Goal: Information Seeking & Learning: Learn about a topic

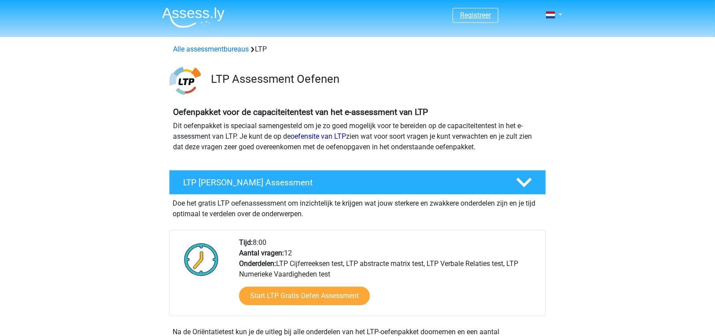
click at [486, 16] on link "Registreer" at bounding box center [475, 15] width 31 height 8
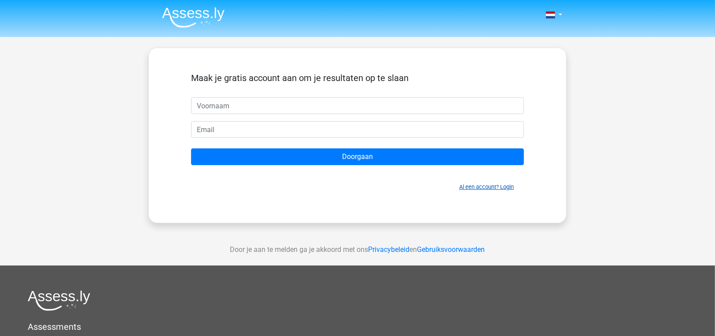
click at [478, 186] on link "Al een account? Login" at bounding box center [486, 187] width 55 height 7
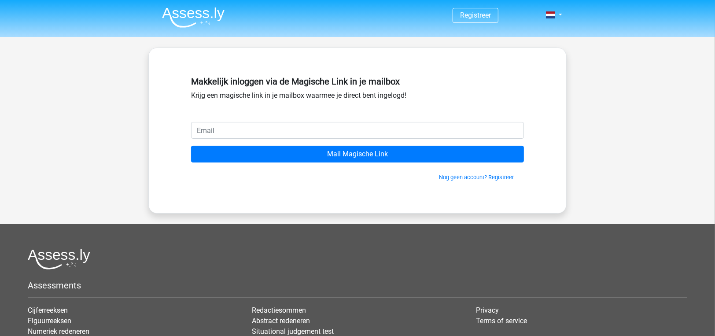
click at [381, 130] on input "email" at bounding box center [357, 130] width 333 height 17
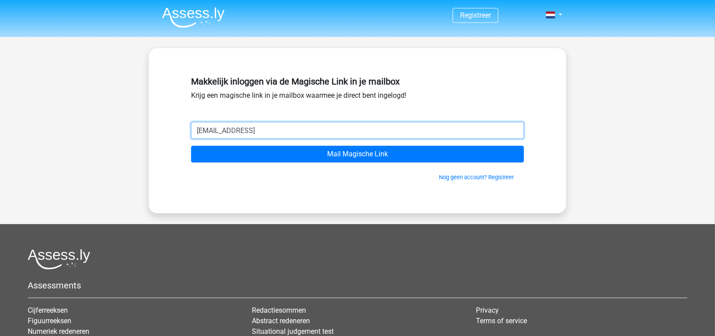
click at [230, 131] on input "[EMAIL_ADDRESS]" at bounding box center [357, 130] width 333 height 17
type input "[EMAIL_ADDRESS]"
click at [191, 146] on input "Mail Magische Link" at bounding box center [357, 154] width 333 height 17
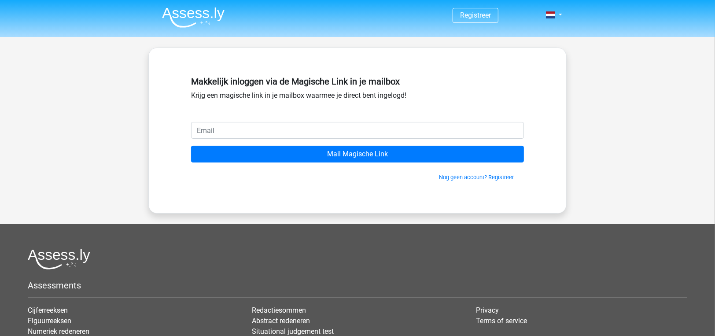
click at [238, 127] on input "email" at bounding box center [357, 130] width 333 height 17
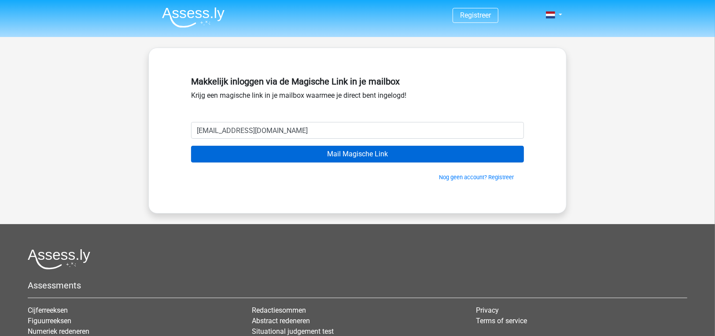
type input "[EMAIL_ADDRESS][DOMAIN_NAME]"
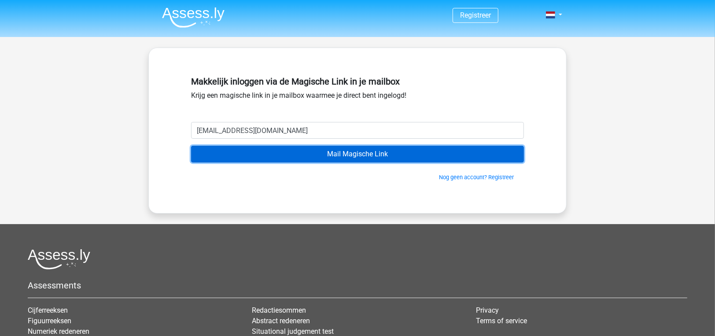
click at [372, 155] on input "Mail Magische Link" at bounding box center [357, 154] width 333 height 17
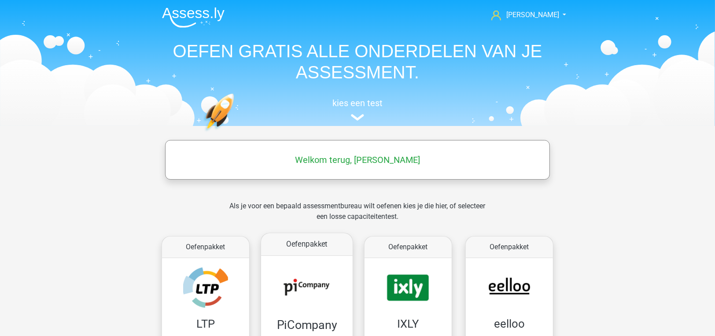
scroll to position [132, 0]
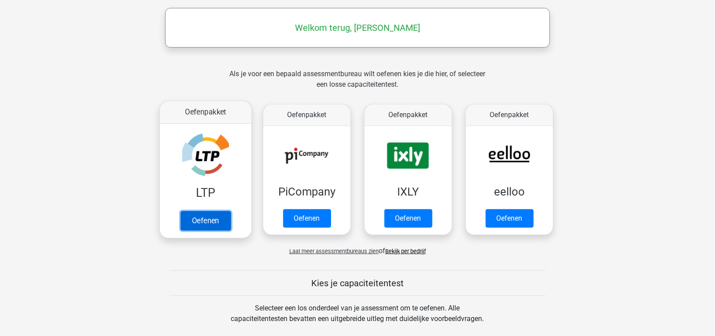
click at [218, 218] on link "Oefenen" at bounding box center [206, 220] width 50 height 19
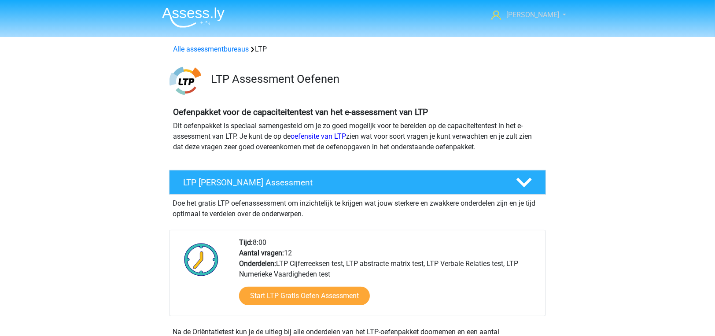
click at [549, 18] on span "[PERSON_NAME]" at bounding box center [532, 15] width 53 height 8
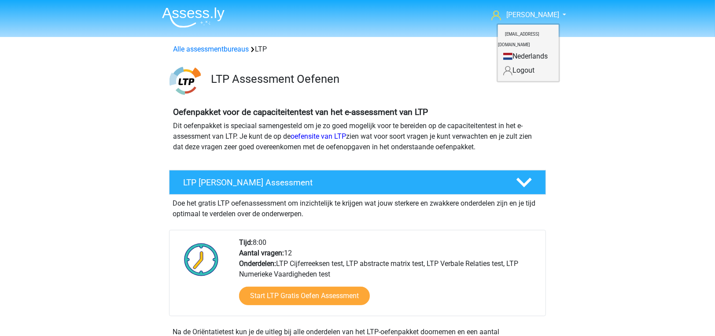
click at [362, 68] on div "LTP Assessment Oefenen" at bounding box center [357, 79] width 418 height 35
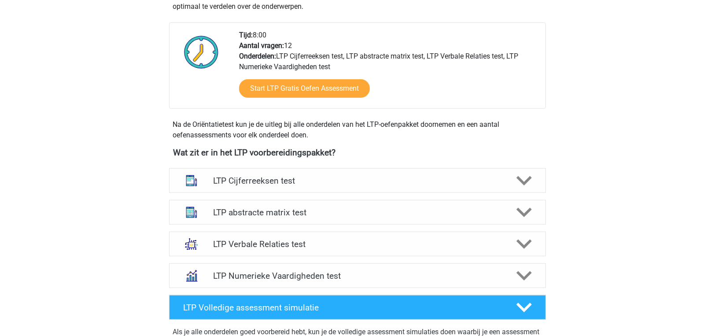
scroll to position [220, 0]
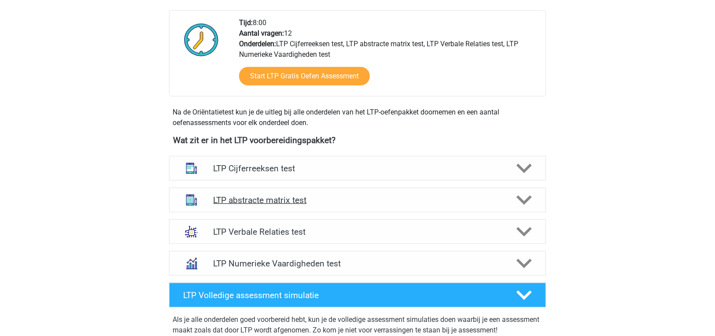
click at [489, 199] on h4 "LTP abstracte matrix test" at bounding box center [357, 200] width 288 height 10
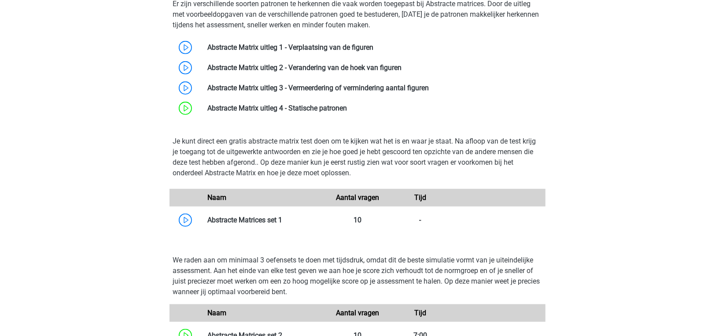
scroll to position [308, 0]
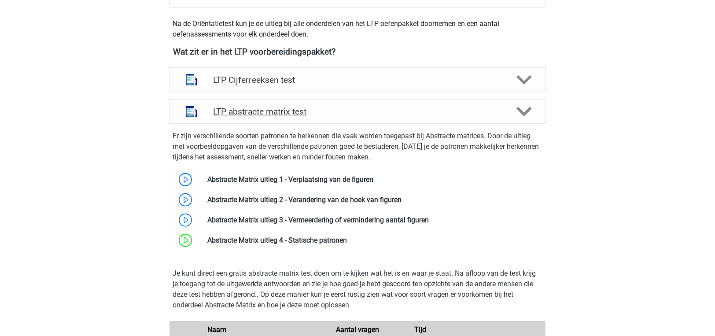
click at [395, 121] on div "LTP abstracte matrix test" at bounding box center [357, 111] width 377 height 25
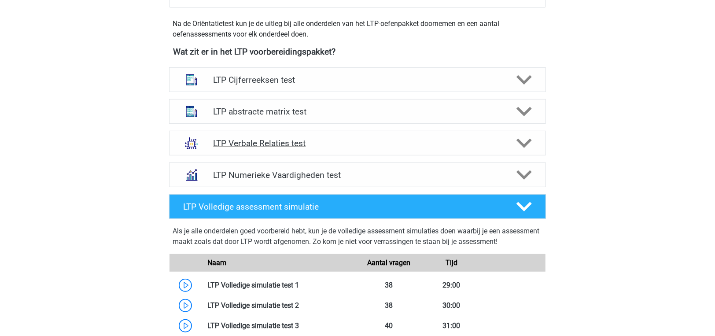
click at [380, 148] on h4 "LTP Verbale Relaties test" at bounding box center [357, 143] width 288 height 10
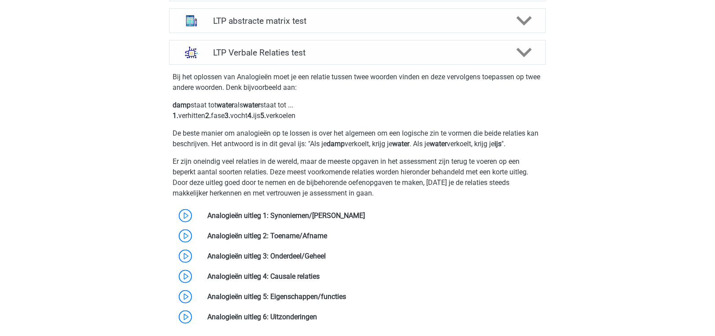
scroll to position [440, 0]
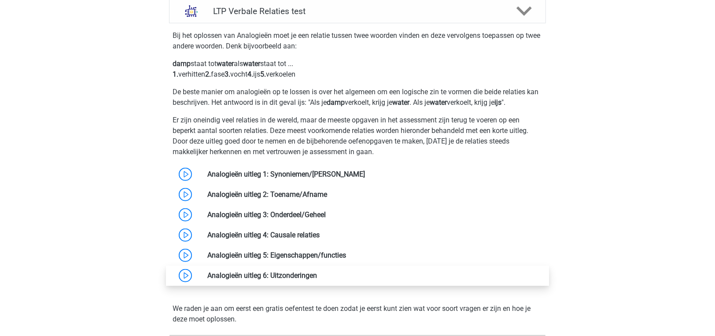
click at [317, 279] on link at bounding box center [317, 275] width 0 height 8
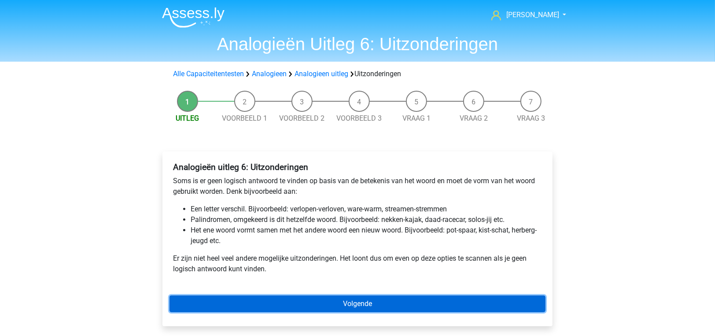
click at [329, 301] on link "Volgende" at bounding box center [358, 303] width 376 height 17
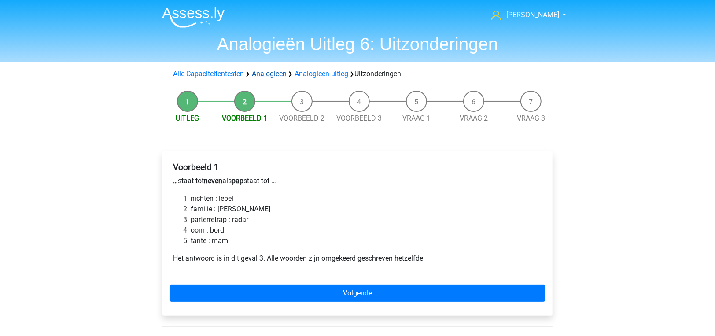
click at [268, 71] on link "Analogieen" at bounding box center [269, 74] width 35 height 8
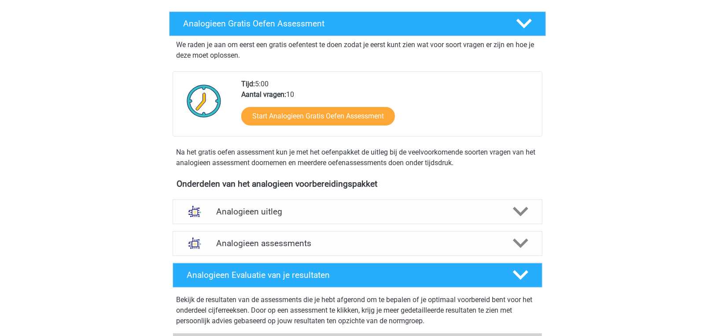
scroll to position [132, 0]
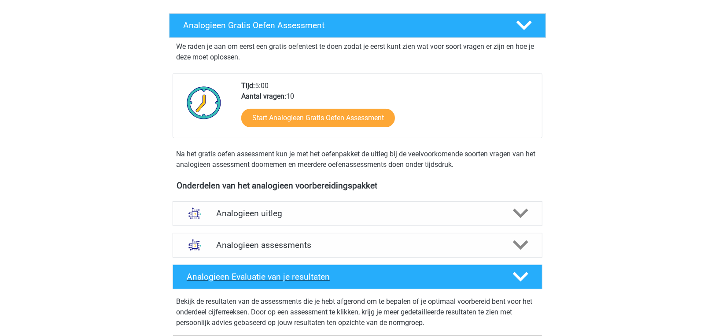
click at [285, 276] on h4 "Analogieen Evaluatie van je resultaten" at bounding box center [343, 277] width 312 height 10
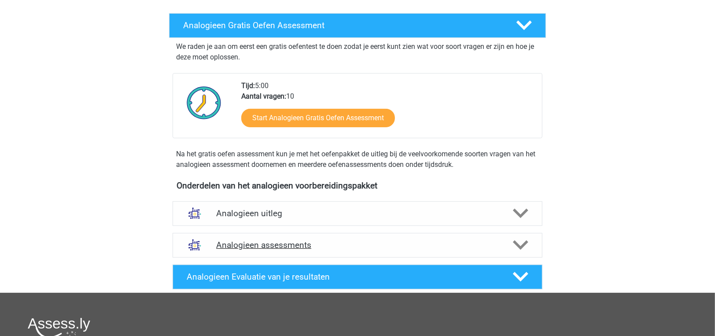
click at [312, 244] on h4 "Analogieen assessments" at bounding box center [357, 245] width 283 height 10
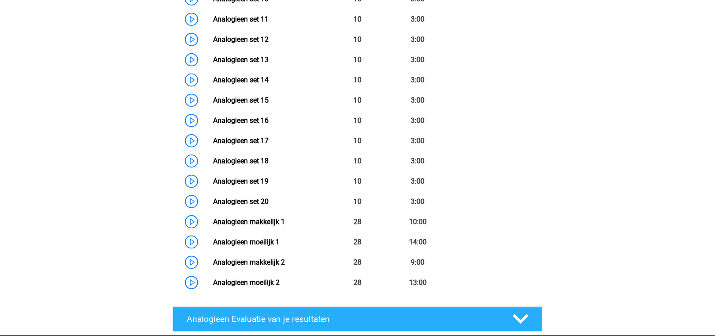
scroll to position [705, 0]
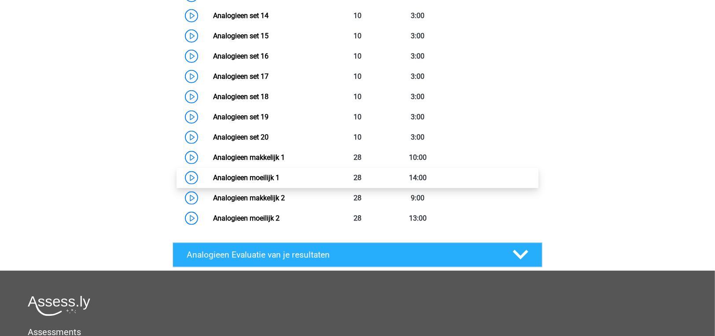
click at [266, 177] on link "Analogieen moeilijk 1" at bounding box center [246, 178] width 66 height 8
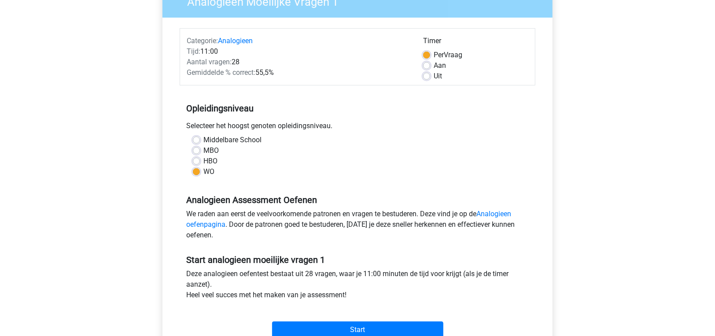
scroll to position [88, 0]
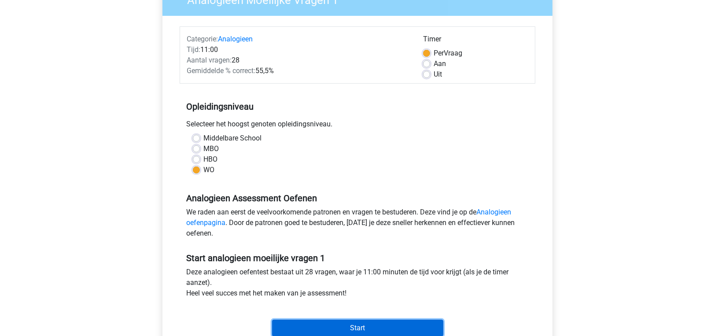
click at [310, 327] on input "Start" at bounding box center [357, 328] width 171 height 17
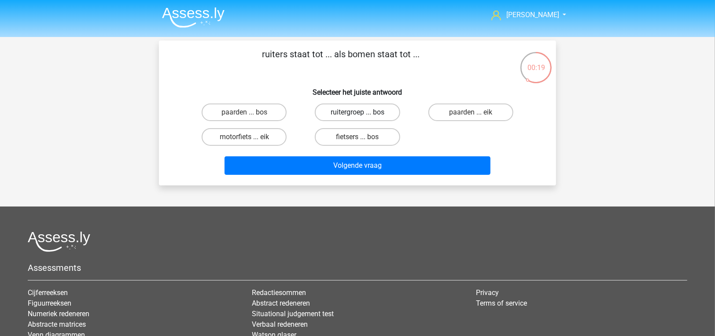
click at [357, 116] on label "ruitergroep ... bos" at bounding box center [357, 112] width 85 height 18
click at [358, 116] on input "ruitergroep ... bos" at bounding box center [361, 115] width 6 height 6
radio input "true"
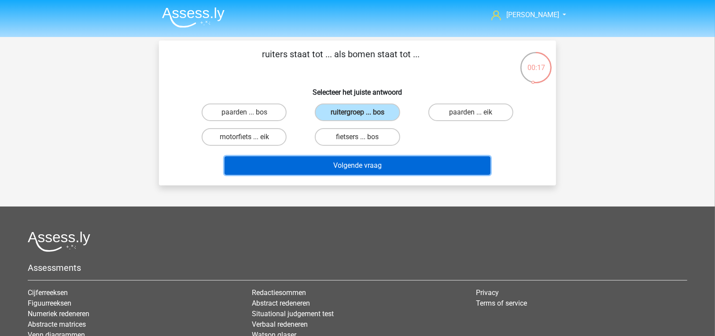
click at [360, 165] on button "Volgende vraag" at bounding box center [358, 165] width 266 height 18
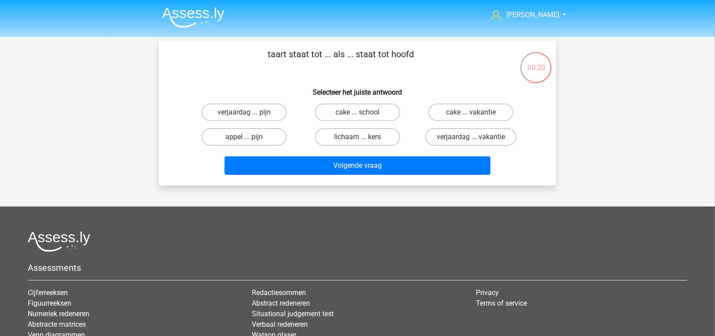
click at [359, 137] on input "lichaam ... kers" at bounding box center [361, 140] width 6 height 6
radio input "true"
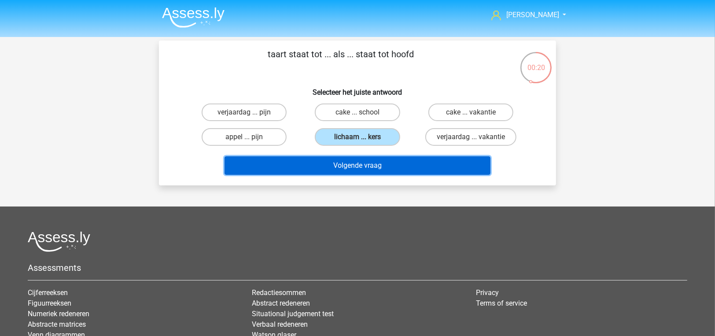
click at [364, 164] on button "Volgende vraag" at bounding box center [358, 165] width 266 height 18
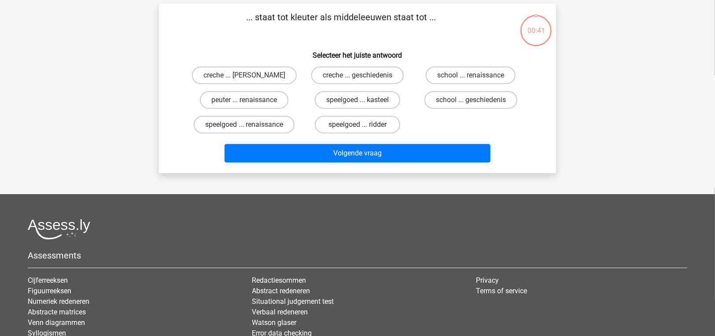
scroll to position [41, 0]
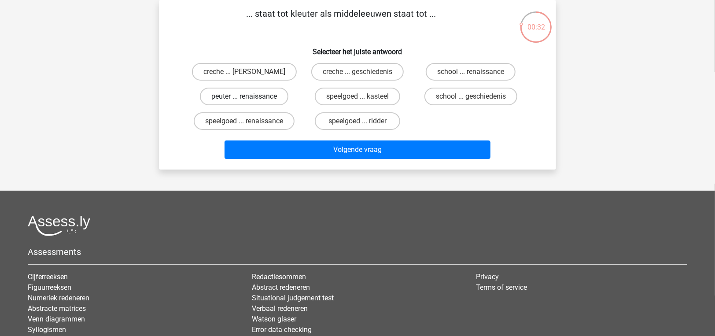
click at [261, 96] on label "peuter ... renaissance" at bounding box center [244, 97] width 89 height 18
click at [250, 96] on input "peuter ... renaissance" at bounding box center [247, 99] width 6 height 6
radio input "true"
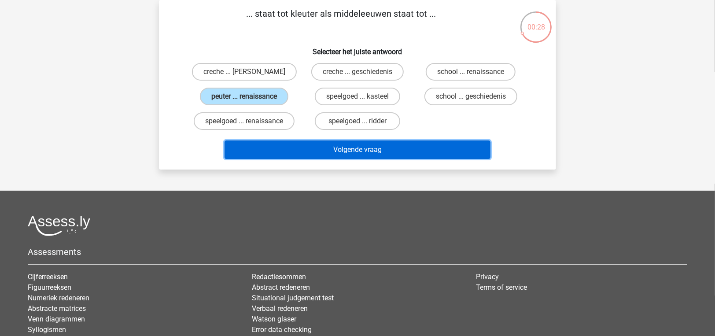
click at [310, 153] on button "Volgende vraag" at bounding box center [358, 149] width 266 height 18
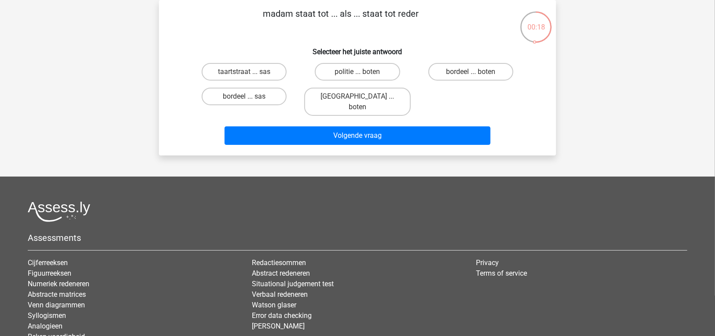
click at [472, 73] on input "bordeel ... boten" at bounding box center [474, 75] width 6 height 6
radio input "true"
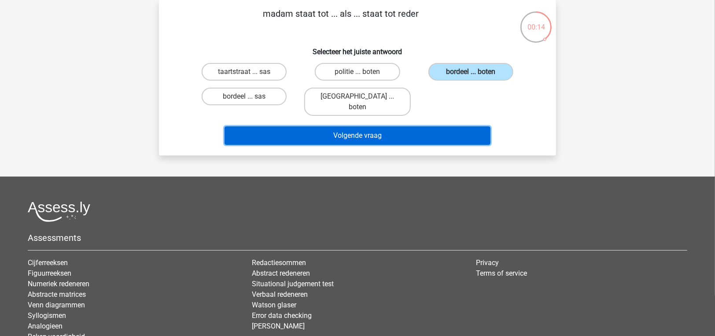
click at [430, 133] on button "Volgende vraag" at bounding box center [358, 135] width 266 height 18
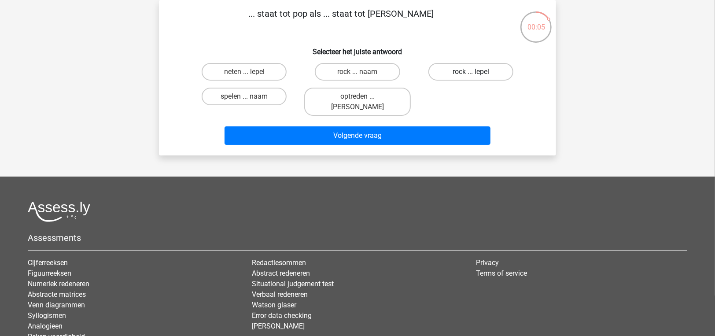
click at [495, 78] on label "rock ... lepel" at bounding box center [470, 72] width 85 height 18
click at [476, 78] on input "rock ... lepel" at bounding box center [474, 75] width 6 height 6
radio input "true"
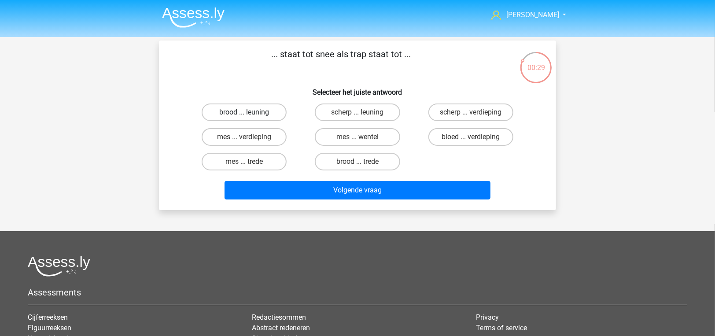
click at [231, 116] on label "brood ... leuning" at bounding box center [244, 112] width 85 height 18
click at [244, 116] on input "brood ... leuning" at bounding box center [247, 115] width 6 height 6
radio input "true"
click at [381, 162] on label "brood ... trede" at bounding box center [357, 162] width 85 height 18
click at [363, 162] on input "brood ... trede" at bounding box center [361, 165] width 6 height 6
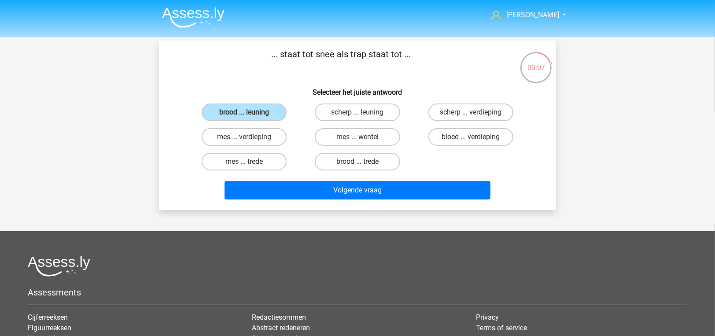
radio input "true"
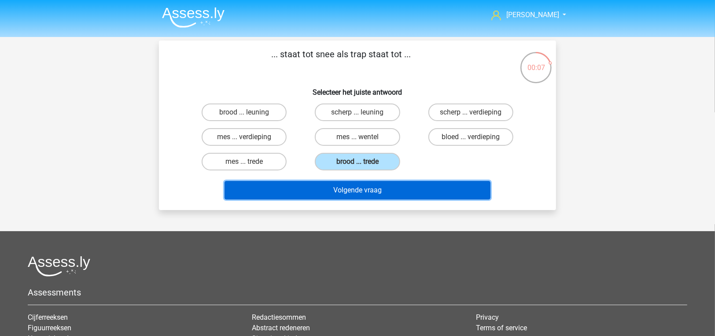
click at [384, 183] on button "Volgende vraag" at bounding box center [358, 190] width 266 height 18
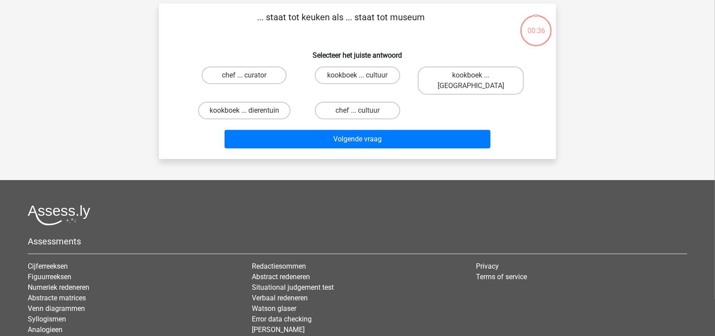
scroll to position [41, 0]
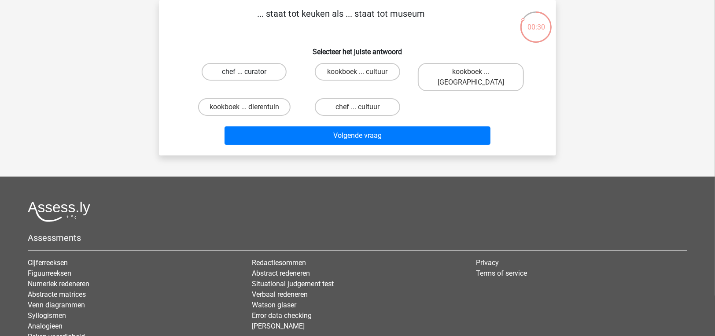
click at [237, 67] on label "chef ... curator" at bounding box center [244, 72] width 85 height 18
click at [244, 72] on input "chef ... curator" at bounding box center [247, 75] width 6 height 6
radio input "true"
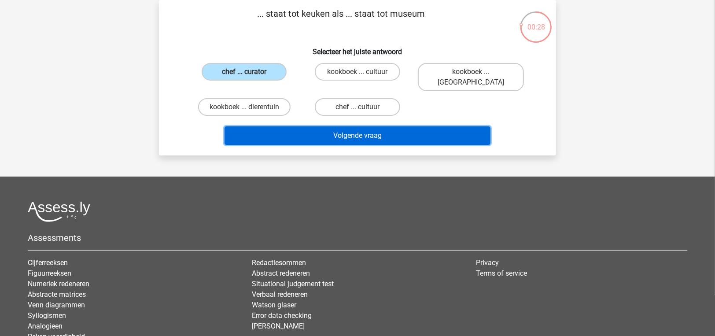
click at [299, 133] on button "Volgende vraag" at bounding box center [358, 135] width 266 height 18
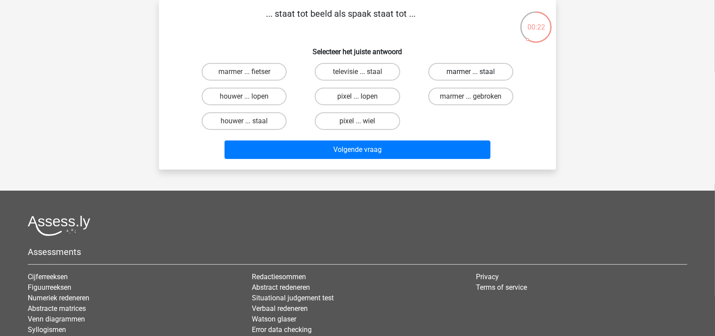
click at [463, 74] on label "marmer ... staal" at bounding box center [470, 72] width 85 height 18
click at [471, 74] on input "marmer ... staal" at bounding box center [474, 75] width 6 height 6
radio input "true"
click at [369, 120] on label "pixel ... wiel" at bounding box center [357, 121] width 85 height 18
click at [363, 121] on input "pixel ... wiel" at bounding box center [361, 124] width 6 height 6
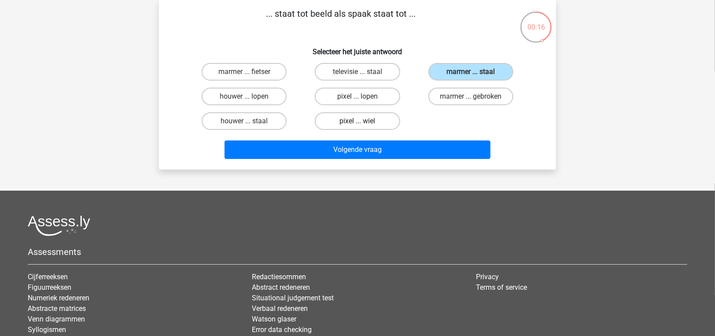
radio input "true"
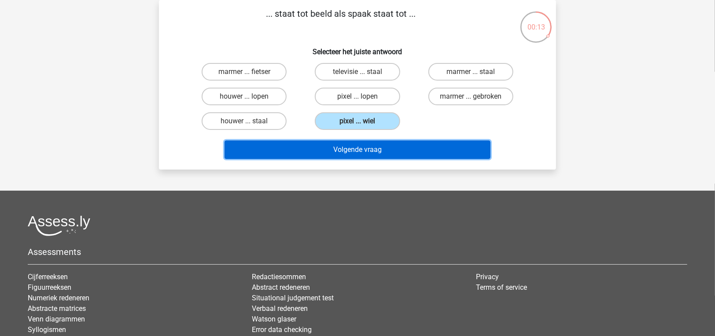
click at [369, 147] on button "Volgende vraag" at bounding box center [358, 149] width 266 height 18
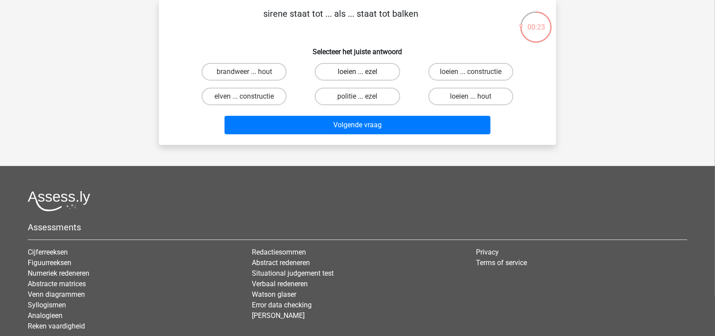
click at [342, 70] on label "loeien ... ezel" at bounding box center [357, 72] width 85 height 18
click at [358, 72] on input "loeien ... ezel" at bounding box center [361, 75] width 6 height 6
radio input "true"
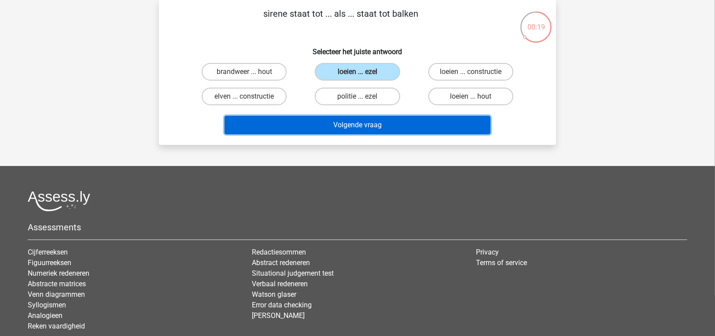
click at [343, 123] on button "Volgende vraag" at bounding box center [358, 125] width 266 height 18
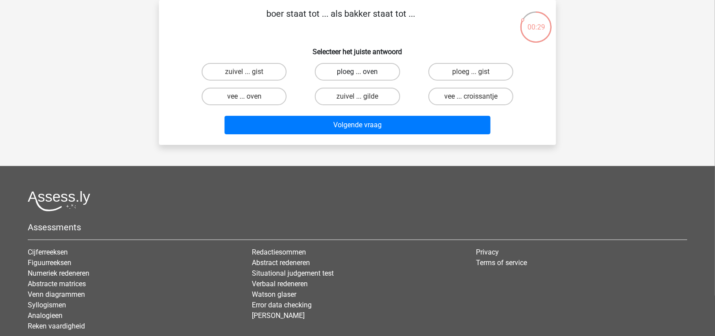
click at [343, 70] on label "ploeg ... oven" at bounding box center [357, 72] width 85 height 18
click at [358, 72] on input "ploeg ... oven" at bounding box center [361, 75] width 6 height 6
radio input "true"
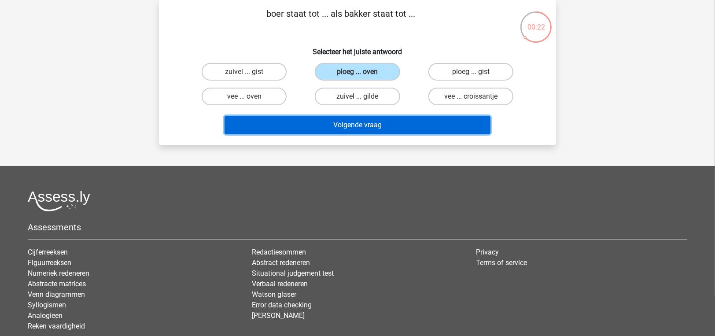
click at [356, 126] on button "Volgende vraag" at bounding box center [358, 125] width 266 height 18
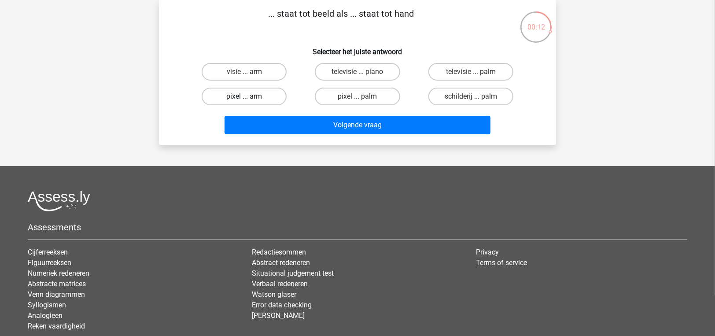
click at [258, 96] on label "pixel ... arm" at bounding box center [244, 97] width 85 height 18
click at [250, 96] on input "pixel ... arm" at bounding box center [247, 99] width 6 height 6
radio input "true"
click at [376, 100] on label "pixel ... palm" at bounding box center [357, 97] width 85 height 18
click at [363, 100] on input "pixel ... palm" at bounding box center [361, 99] width 6 height 6
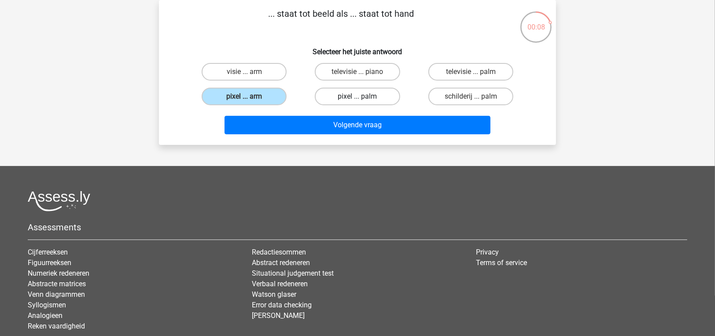
radio input "true"
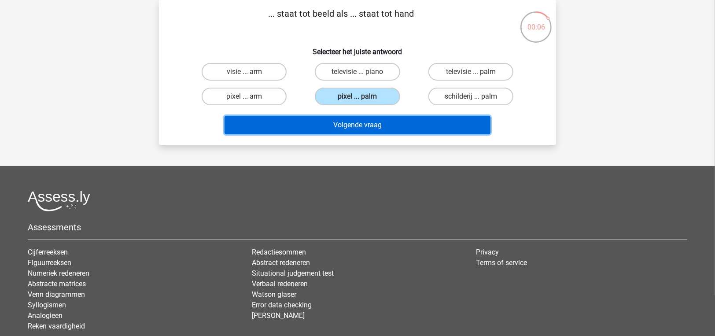
click at [374, 123] on button "Volgende vraag" at bounding box center [358, 125] width 266 height 18
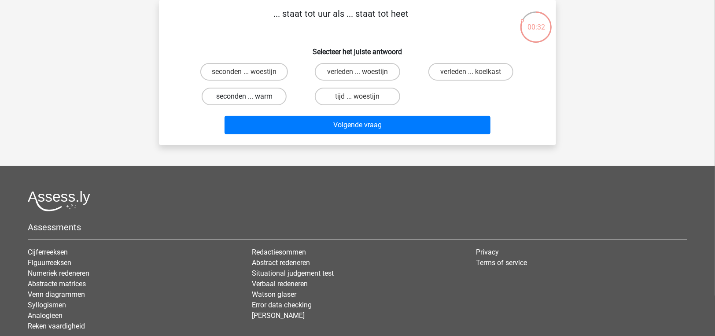
click at [257, 98] on label "seconden ... warm" at bounding box center [244, 97] width 85 height 18
click at [250, 98] on input "seconden ... warm" at bounding box center [247, 99] width 6 height 6
radio input "true"
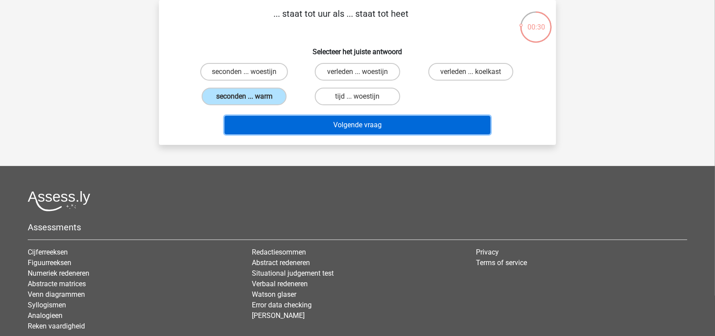
click at [265, 116] on button "Volgende vraag" at bounding box center [358, 125] width 266 height 18
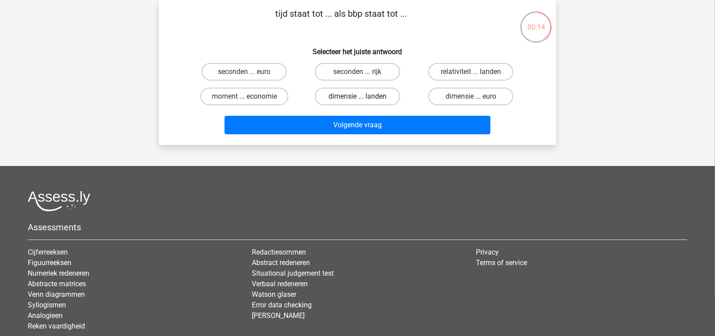
click at [357, 99] on label "dimensie ... landen" at bounding box center [357, 97] width 85 height 18
click at [358, 99] on input "dimensie ... landen" at bounding box center [361, 99] width 6 height 6
radio input "true"
click at [258, 96] on label "moment ... economie" at bounding box center [244, 97] width 88 height 18
click at [250, 96] on input "moment ... economie" at bounding box center [247, 99] width 6 height 6
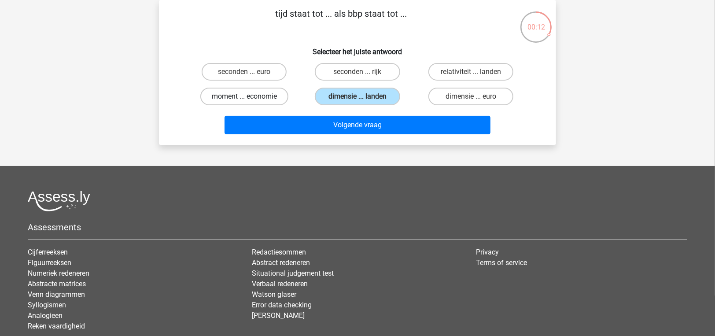
radio input "true"
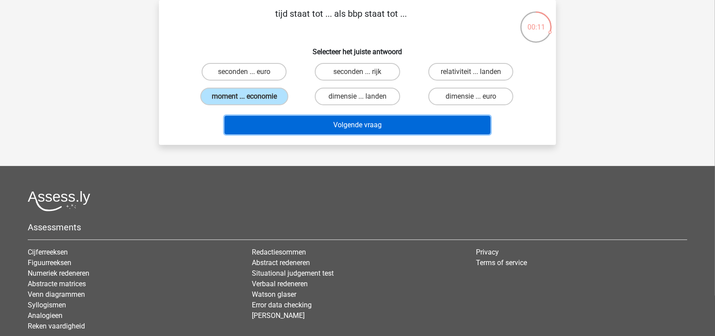
click at [298, 123] on button "Volgende vraag" at bounding box center [358, 125] width 266 height 18
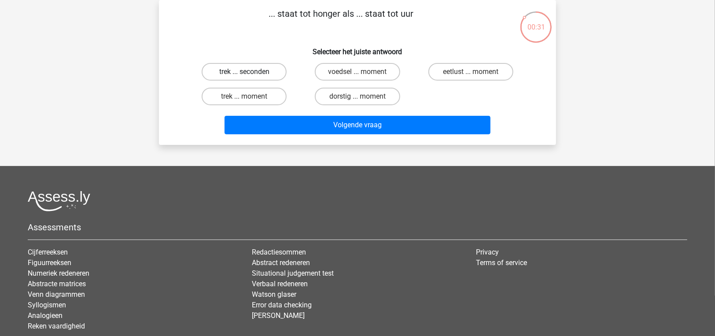
click at [256, 74] on label "trek ... seconden" at bounding box center [244, 72] width 85 height 18
click at [250, 74] on input "trek ... seconden" at bounding box center [247, 75] width 6 height 6
radio input "true"
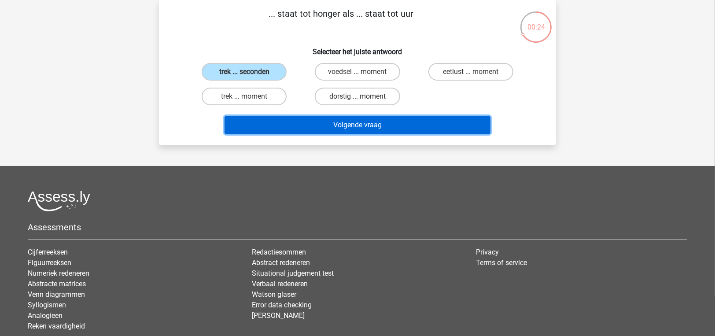
click at [336, 132] on button "Volgende vraag" at bounding box center [358, 125] width 266 height 18
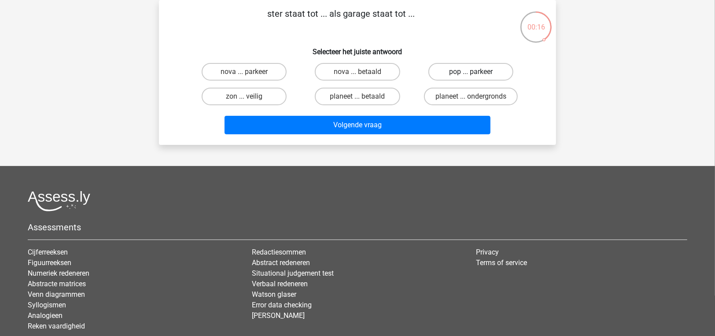
click at [458, 74] on label "pop ... parkeer" at bounding box center [470, 72] width 85 height 18
click at [471, 74] on input "pop ... parkeer" at bounding box center [474, 75] width 6 height 6
radio input "true"
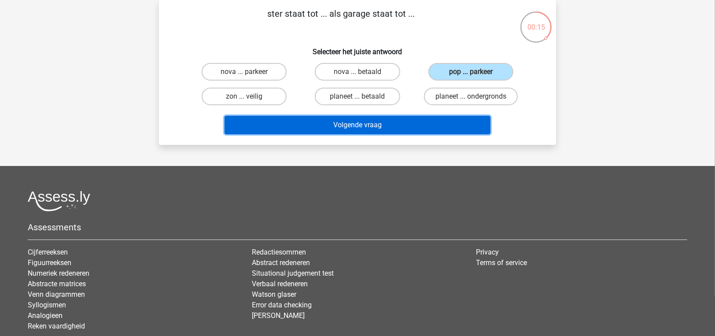
click at [430, 125] on button "Volgende vraag" at bounding box center [358, 125] width 266 height 18
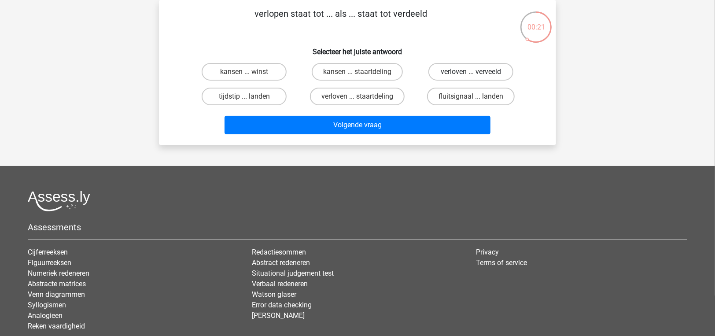
click at [438, 75] on label "verloven ... verveeld" at bounding box center [470, 72] width 85 height 18
click at [471, 75] on input "verloven ... verveeld" at bounding box center [474, 75] width 6 height 6
radio input "true"
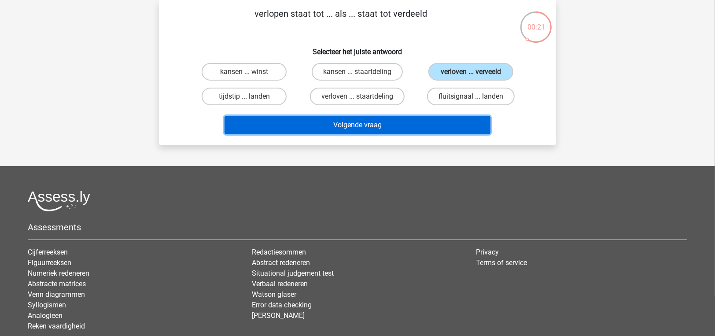
click at [422, 130] on button "Volgende vraag" at bounding box center [358, 125] width 266 height 18
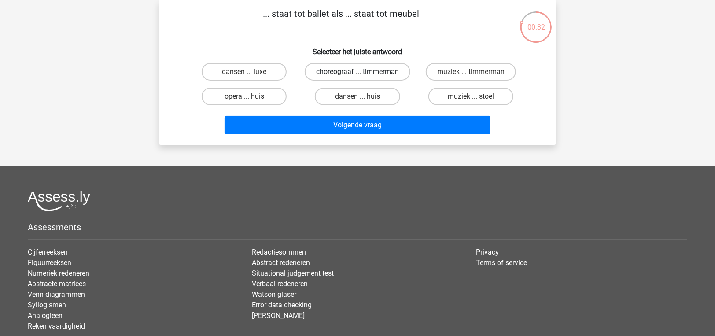
click at [380, 81] on label "choreograaf ... timmerman" at bounding box center [358, 72] width 106 height 18
click at [363, 78] on input "choreograaf ... timmerman" at bounding box center [361, 75] width 6 height 6
radio input "true"
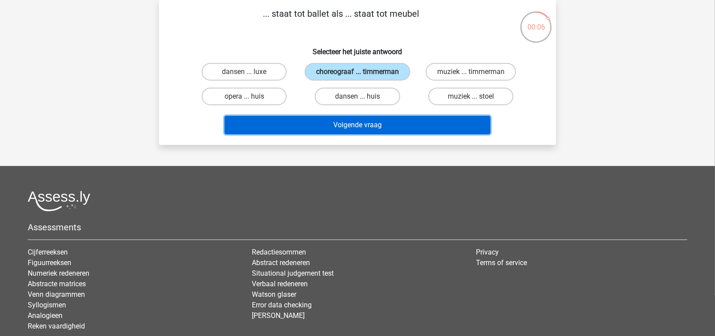
click at [391, 128] on button "Volgende vraag" at bounding box center [358, 125] width 266 height 18
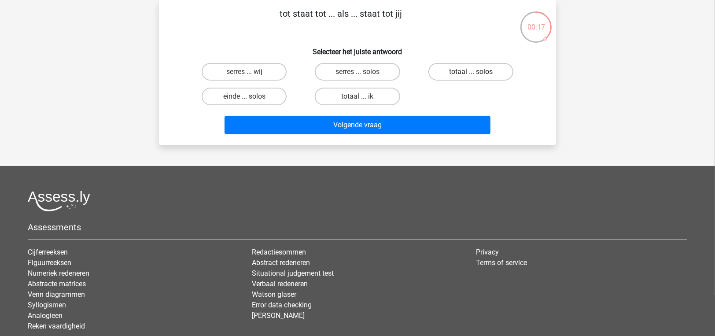
click at [450, 74] on label "totaal ... solos" at bounding box center [470, 72] width 85 height 18
click at [471, 74] on input "totaal ... solos" at bounding box center [474, 75] width 6 height 6
radio input "true"
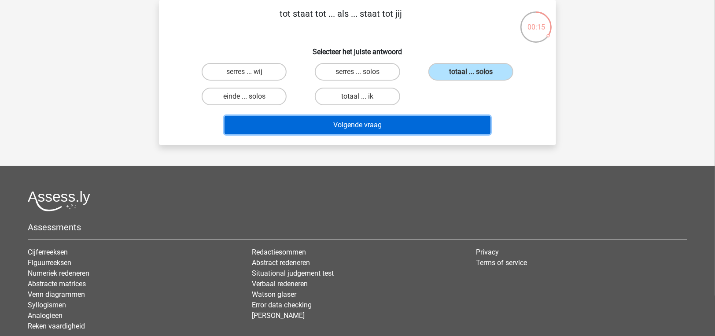
click at [433, 120] on button "Volgende vraag" at bounding box center [358, 125] width 266 height 18
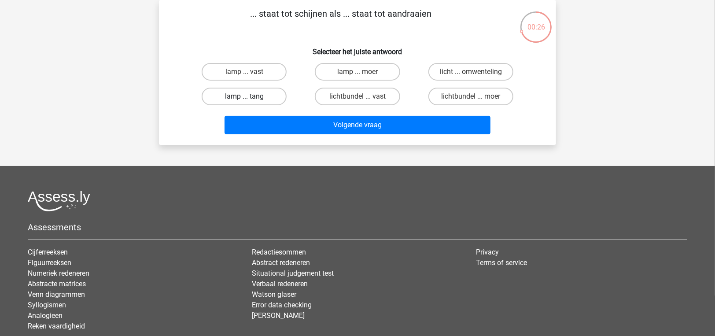
click at [267, 95] on label "lamp ... tang" at bounding box center [244, 97] width 85 height 18
click at [250, 96] on input "lamp ... tang" at bounding box center [247, 99] width 6 height 6
radio input "true"
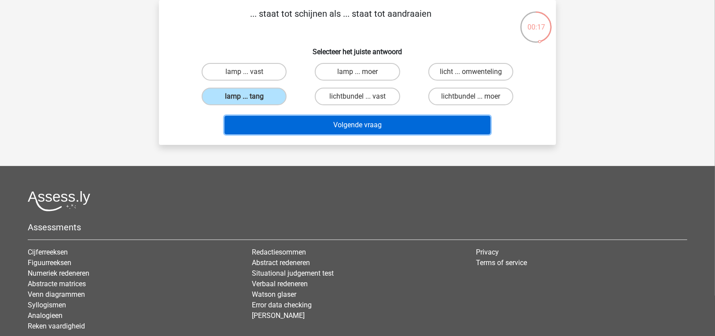
click at [282, 122] on button "Volgende vraag" at bounding box center [358, 125] width 266 height 18
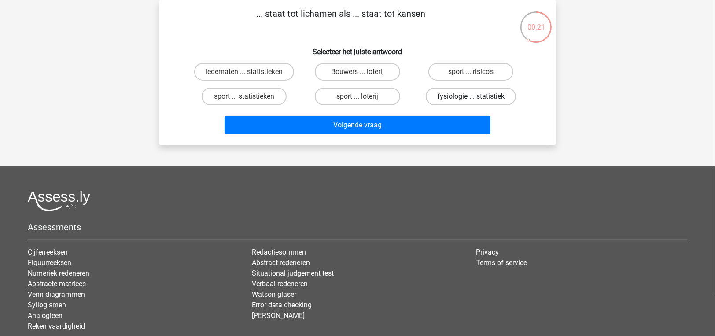
click at [484, 96] on label "fysiologie ... statistiek" at bounding box center [471, 97] width 90 height 18
click at [476, 96] on input "fysiologie ... statistiek" at bounding box center [474, 99] width 6 height 6
radio input "true"
click at [461, 114] on div "Volgende vraag" at bounding box center [357, 123] width 369 height 29
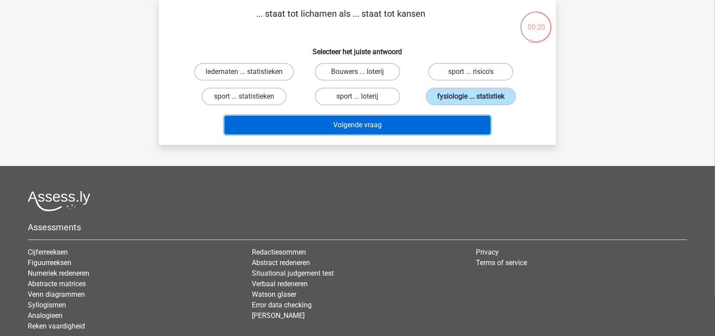
click at [458, 127] on button "Volgende vraag" at bounding box center [358, 125] width 266 height 18
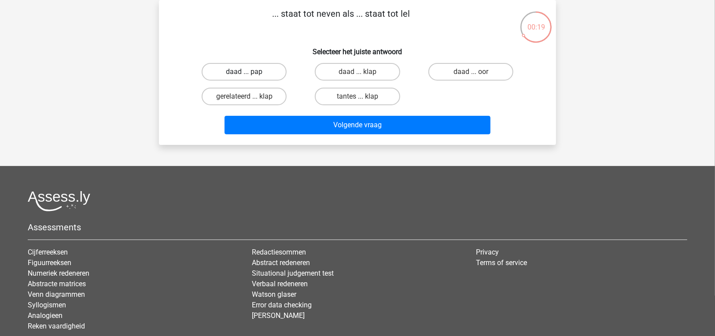
click at [284, 68] on label "daad ... pap" at bounding box center [244, 72] width 85 height 18
click at [250, 72] on input "daad ... pap" at bounding box center [247, 75] width 6 height 6
radio input "true"
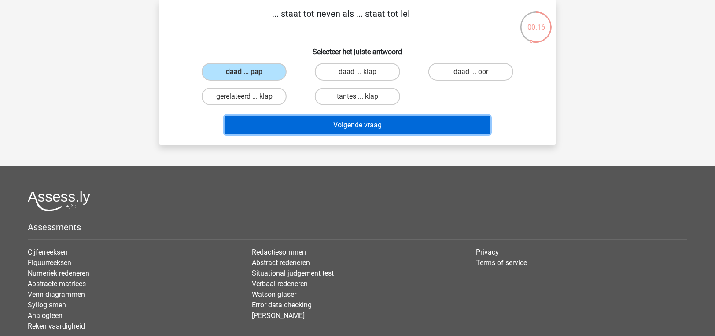
click at [314, 128] on button "Volgende vraag" at bounding box center [358, 125] width 266 height 18
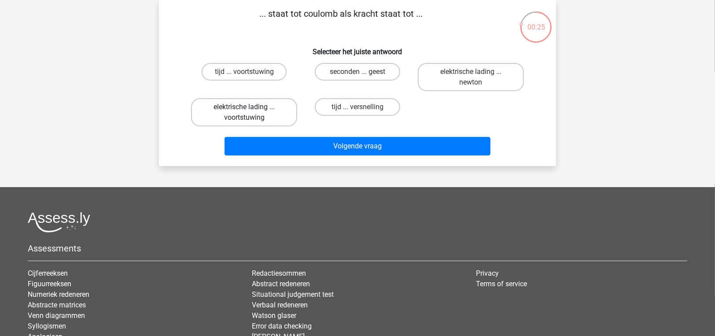
click at [269, 118] on label "elektrische lading ... voortstuwing" at bounding box center [244, 112] width 106 height 28
click at [250, 113] on input "elektrische lading ... voortstuwing" at bounding box center [247, 110] width 6 height 6
radio input "true"
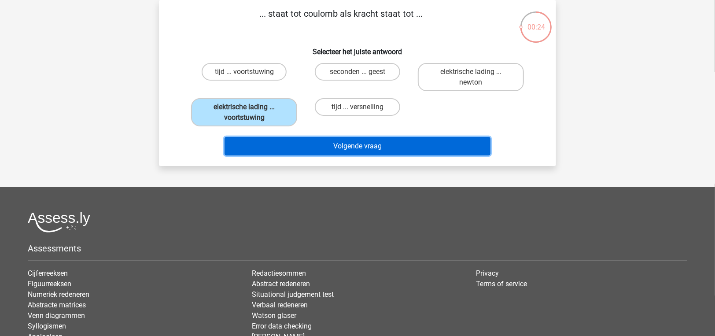
click at [290, 144] on button "Volgende vraag" at bounding box center [358, 146] width 266 height 18
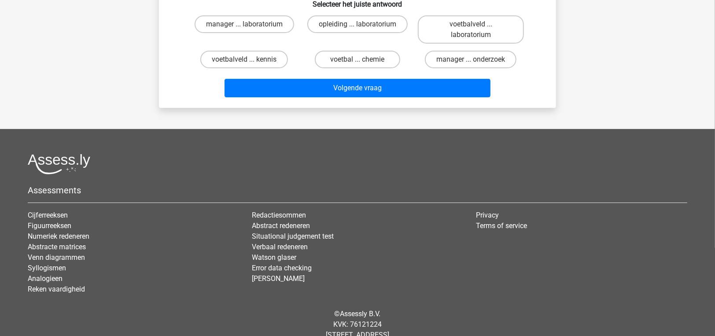
scroll to position [44, 0]
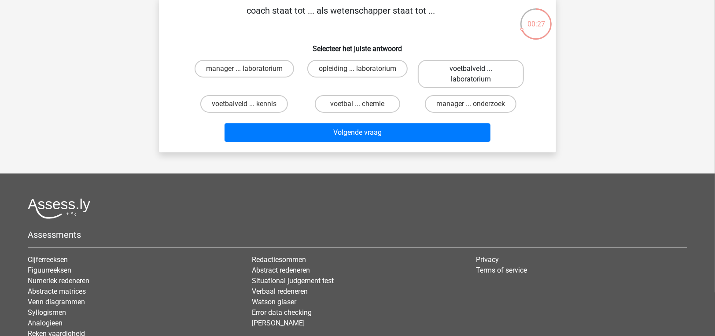
click at [463, 75] on label "voetbalveld ... laboratorium" at bounding box center [471, 74] width 106 height 28
click at [471, 74] on input "voetbalveld ... laboratorium" at bounding box center [474, 72] width 6 height 6
radio input "true"
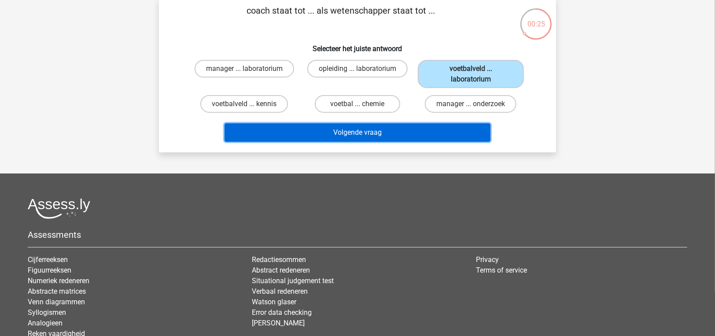
drag, startPoint x: 427, startPoint y: 126, endPoint x: 428, endPoint y: 121, distance: 5.4
click at [428, 127] on button "Volgende vraag" at bounding box center [358, 132] width 266 height 18
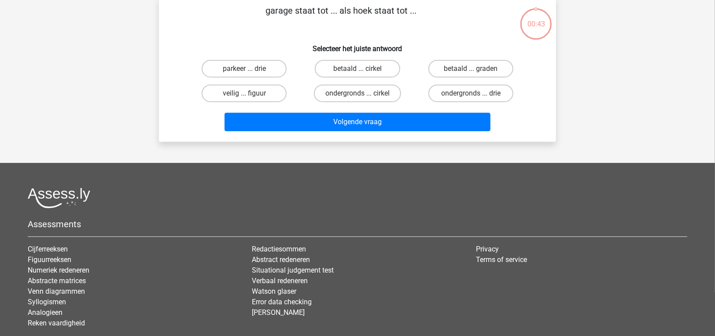
scroll to position [41, 0]
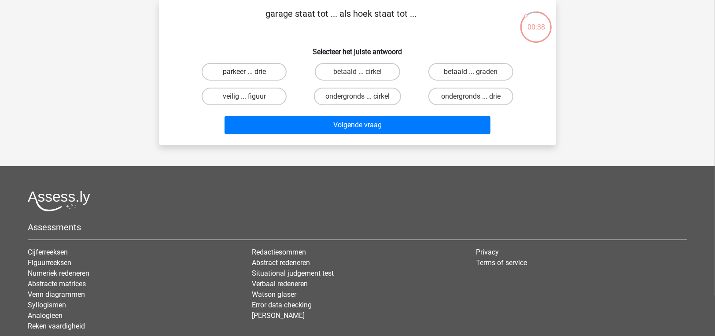
click at [257, 75] on label "parkeer ... drie" at bounding box center [244, 72] width 85 height 18
click at [250, 75] on input "parkeer ... drie" at bounding box center [247, 75] width 6 height 6
radio input "true"
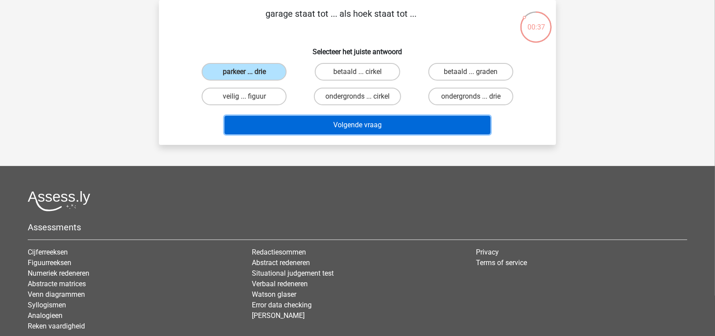
click at [317, 126] on button "Volgende vraag" at bounding box center [358, 125] width 266 height 18
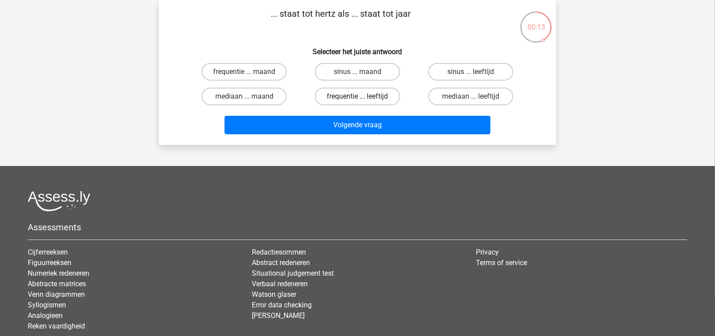
click at [332, 100] on label "frequentie ... leeftijd" at bounding box center [357, 97] width 85 height 18
click at [358, 100] on input "frequentie ... leeftijd" at bounding box center [361, 99] width 6 height 6
radio input "true"
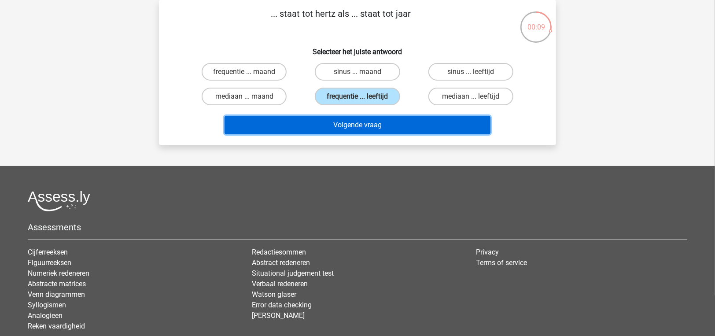
click at [341, 124] on button "Volgende vraag" at bounding box center [358, 125] width 266 height 18
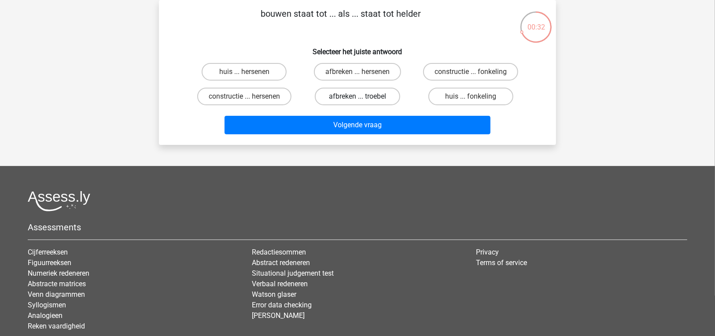
drag, startPoint x: 351, startPoint y: 96, endPoint x: 351, endPoint y: 103, distance: 7.0
click at [351, 96] on label "afbreken ... troebel" at bounding box center [357, 97] width 85 height 18
click at [358, 96] on input "afbreken ... troebel" at bounding box center [361, 99] width 6 height 6
radio input "true"
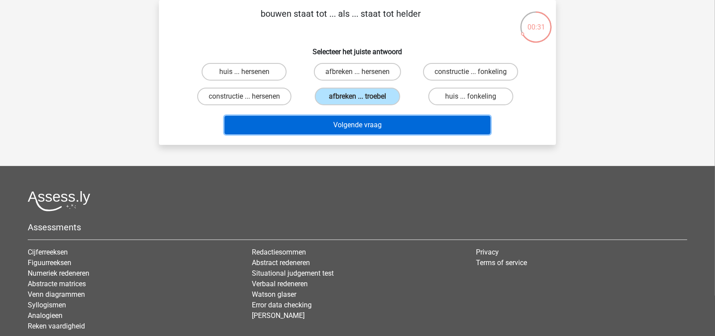
click at [351, 116] on button "Volgende vraag" at bounding box center [358, 125] width 266 height 18
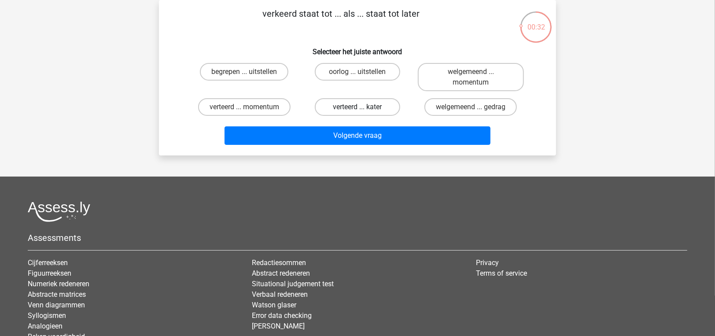
click at [346, 107] on label "verteerd ... kater" at bounding box center [357, 107] width 85 height 18
click at [358, 107] on input "verteerd ... kater" at bounding box center [361, 110] width 6 height 6
radio input "true"
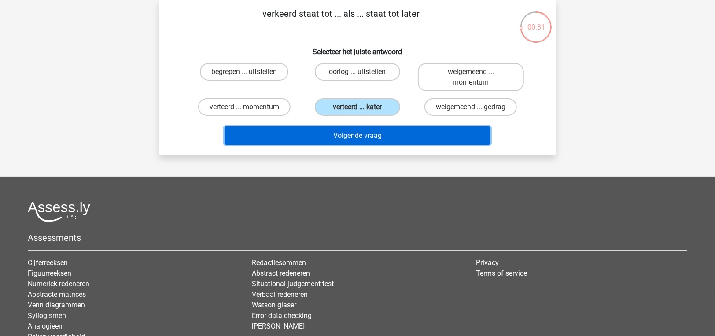
click at [352, 134] on button "Volgende vraag" at bounding box center [358, 135] width 266 height 18
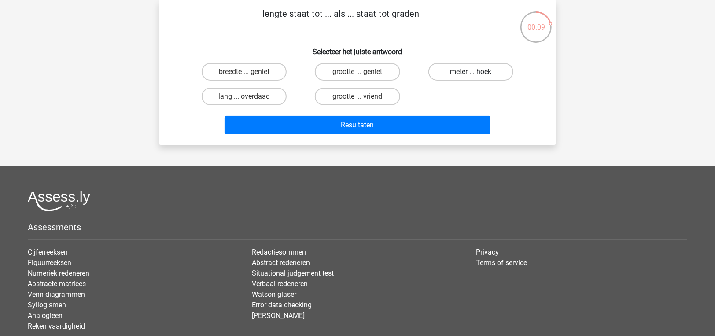
click at [457, 77] on label "meter ... hoek" at bounding box center [470, 72] width 85 height 18
click at [471, 77] on input "meter ... hoek" at bounding box center [474, 75] width 6 height 6
radio input "true"
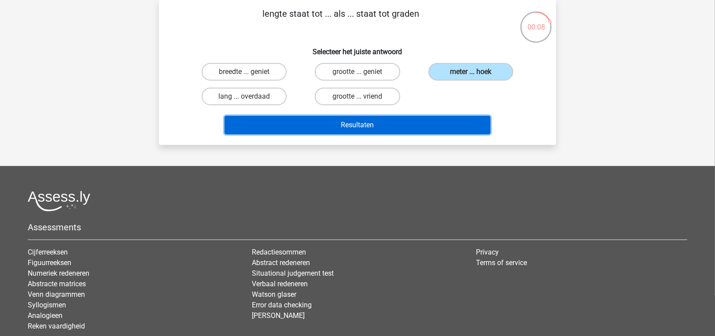
click at [449, 117] on button "Resultaten" at bounding box center [358, 125] width 266 height 18
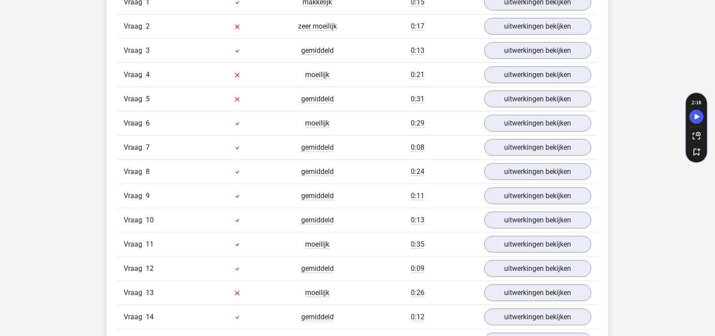
scroll to position [484, 0]
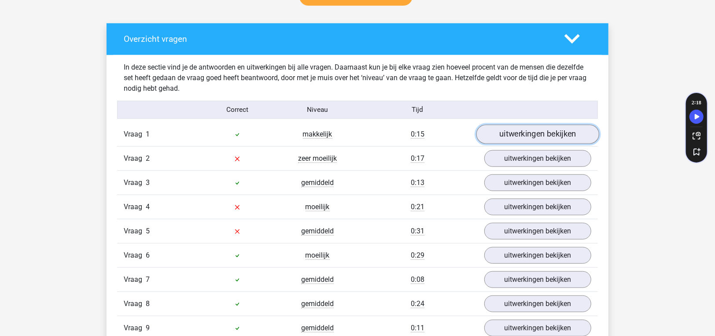
click at [506, 136] on link "uitwerkingen bekijken" at bounding box center [537, 134] width 123 height 19
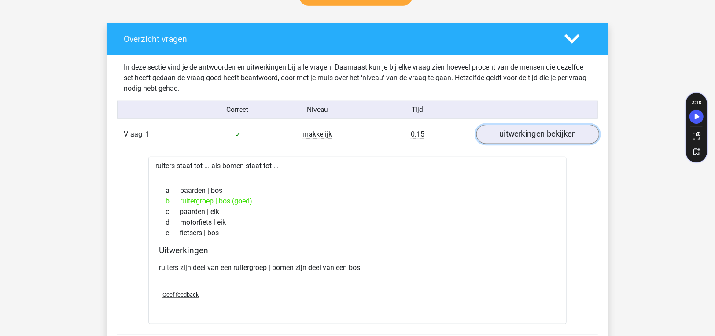
scroll to position [572, 0]
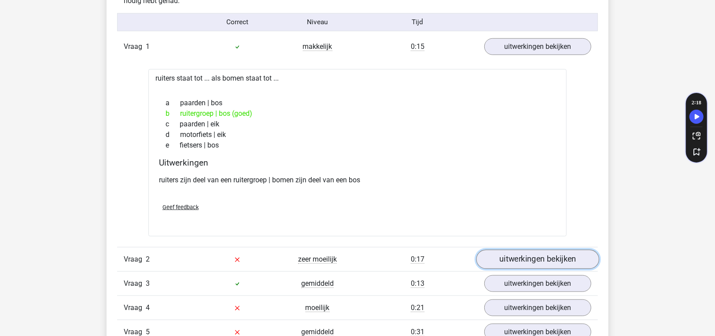
click at [519, 253] on link "uitwerkingen bekijken" at bounding box center [537, 259] width 123 height 19
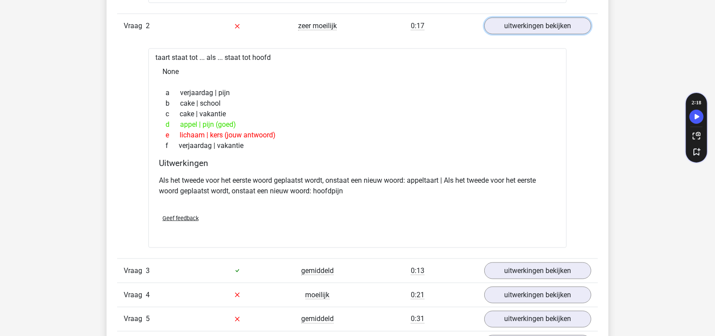
scroll to position [793, 0]
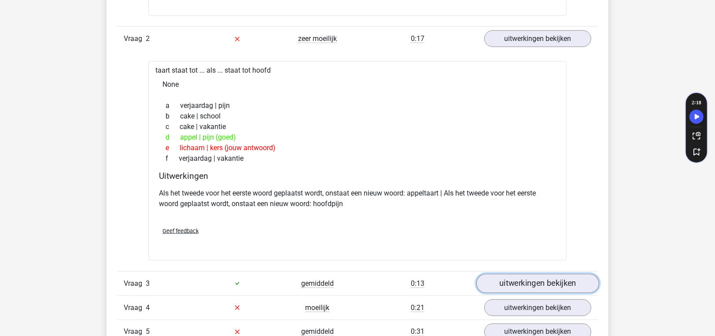
click at [556, 282] on link "uitwerkingen bekijken" at bounding box center [537, 283] width 123 height 19
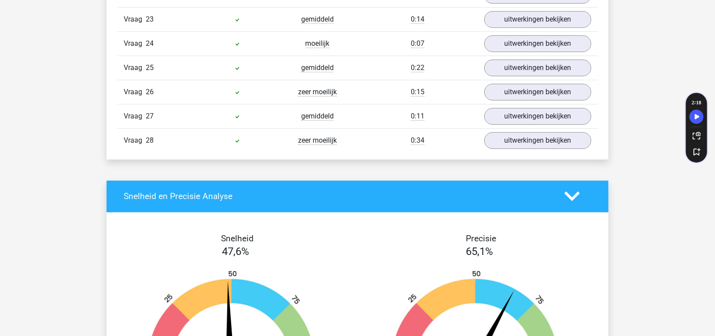
scroll to position [1673, 0]
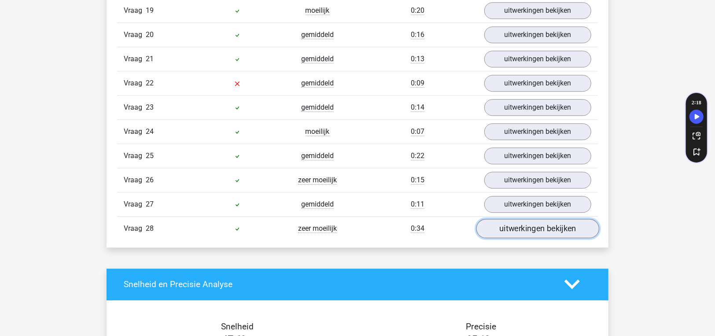
click at [516, 219] on link "uitwerkingen bekijken" at bounding box center [537, 228] width 123 height 19
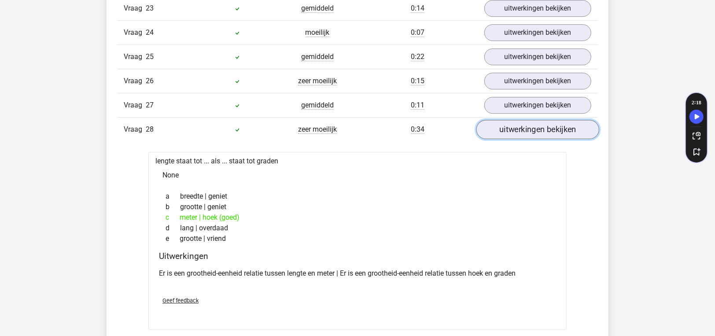
scroll to position [1761, 0]
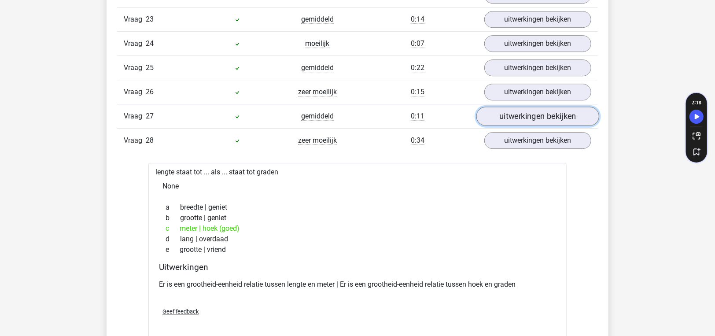
click at [518, 107] on link "uitwerkingen bekijken" at bounding box center [537, 116] width 123 height 19
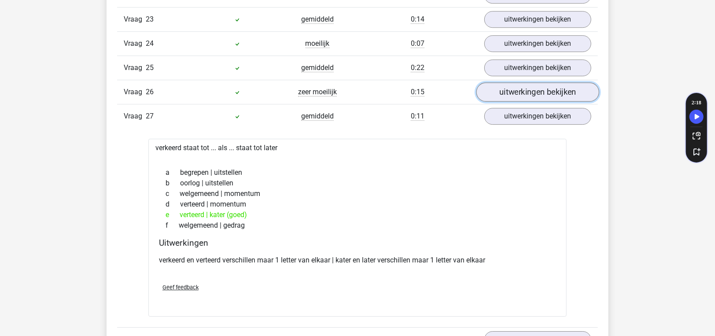
click at [516, 84] on link "uitwerkingen bekijken" at bounding box center [537, 91] width 123 height 19
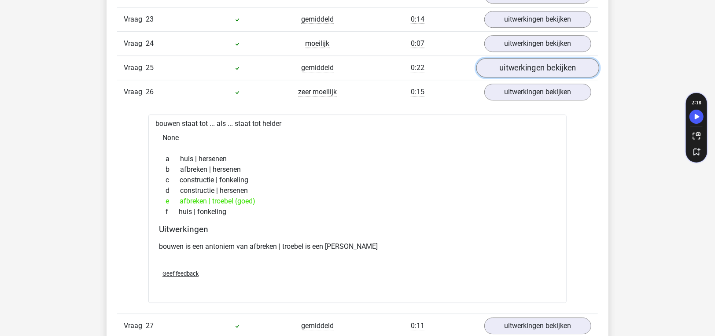
drag, startPoint x: 516, startPoint y: 84, endPoint x: 509, endPoint y: 63, distance: 22.4
click at [509, 63] on link "uitwerkingen bekijken" at bounding box center [537, 67] width 123 height 19
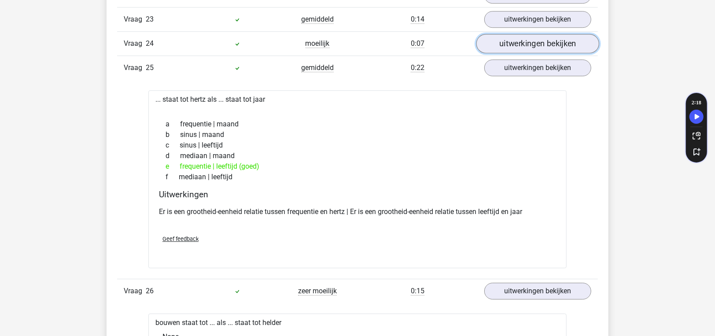
click at [517, 38] on link "uitwerkingen bekijken" at bounding box center [537, 43] width 123 height 19
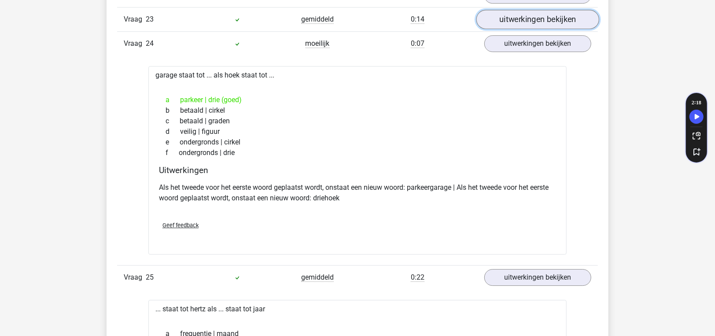
click at [517, 10] on link "uitwerkingen bekijken" at bounding box center [537, 19] width 123 height 19
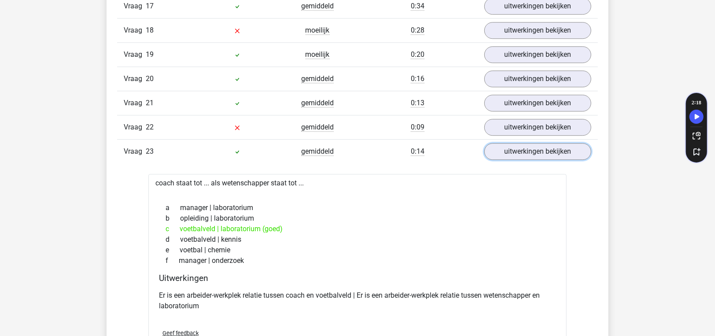
scroll to position [1629, 0]
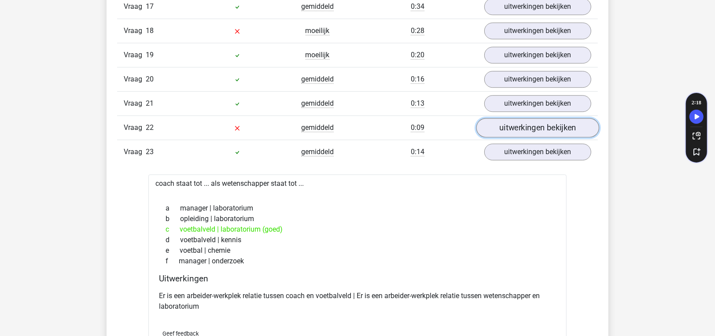
click at [517, 123] on link "uitwerkingen bekijken" at bounding box center [537, 127] width 123 height 19
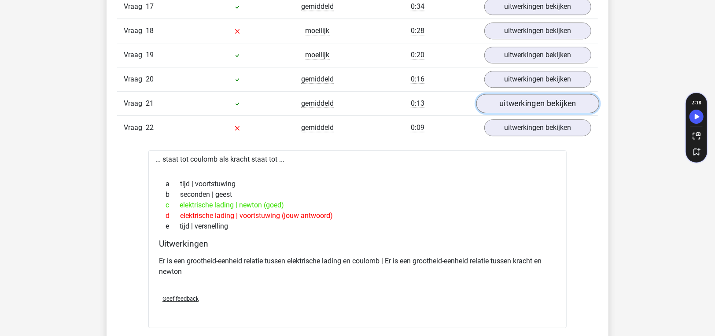
click at [518, 96] on link "uitwerkingen bekijken" at bounding box center [537, 103] width 123 height 19
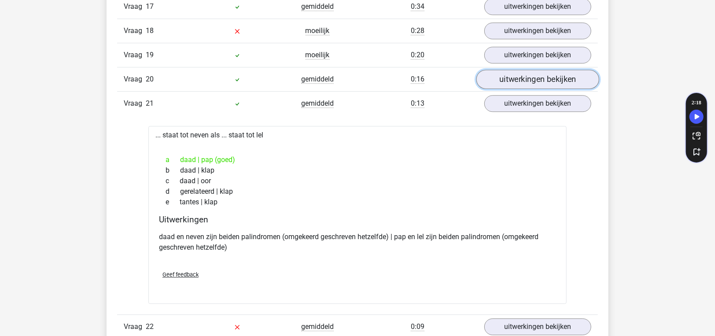
click at [513, 73] on link "uitwerkingen bekijken" at bounding box center [537, 79] width 123 height 19
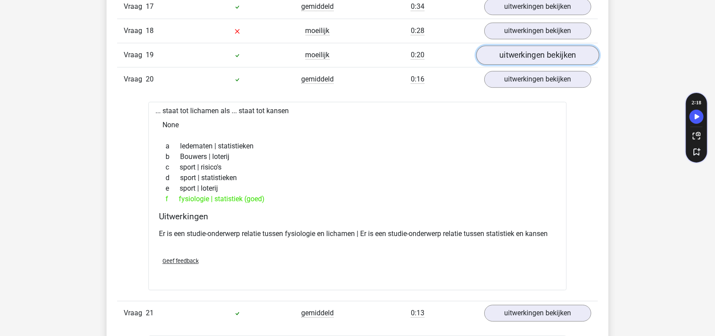
click at [513, 48] on link "uitwerkingen bekijken" at bounding box center [537, 54] width 123 height 19
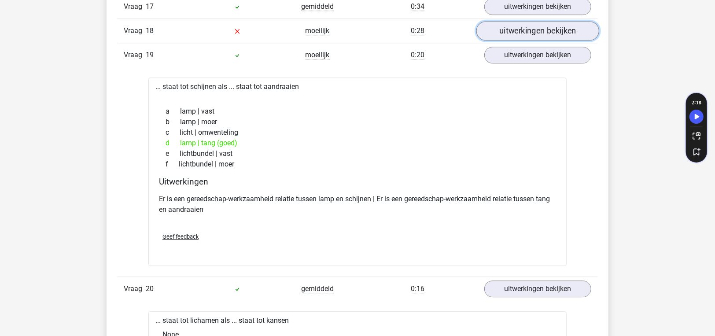
drag, startPoint x: 513, startPoint y: 48, endPoint x: 517, endPoint y: 27, distance: 21.4
click at [517, 27] on link "uitwerkingen bekijken" at bounding box center [537, 30] width 123 height 19
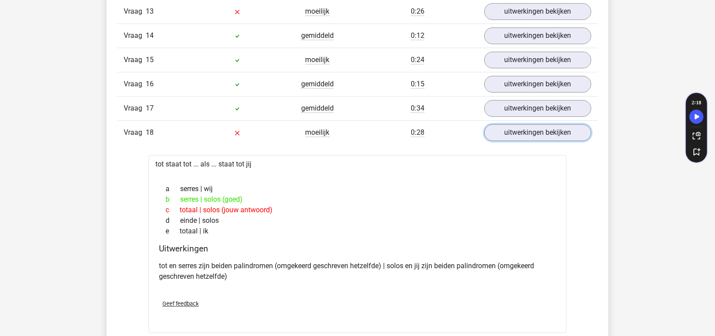
scroll to position [1497, 0]
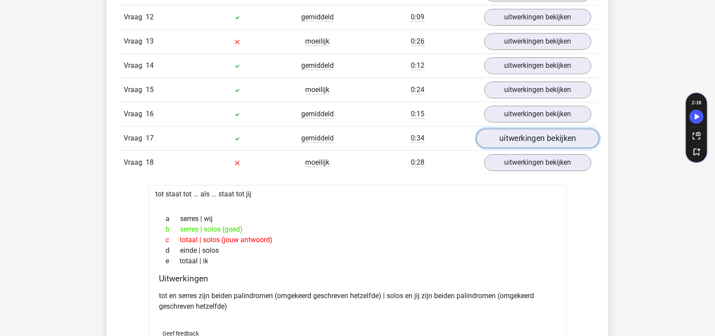
click at [524, 129] on link "uitwerkingen bekijken" at bounding box center [537, 138] width 123 height 19
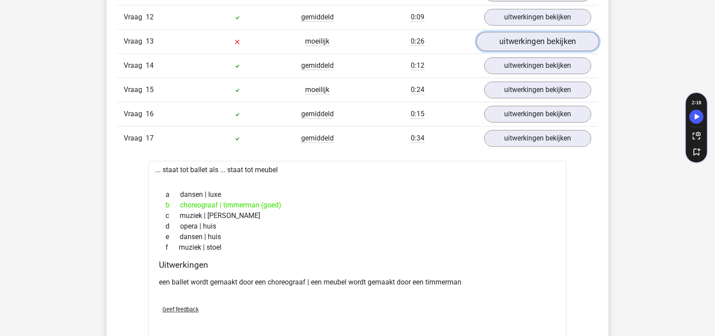
click at [526, 37] on link "uitwerkingen bekijken" at bounding box center [537, 41] width 123 height 19
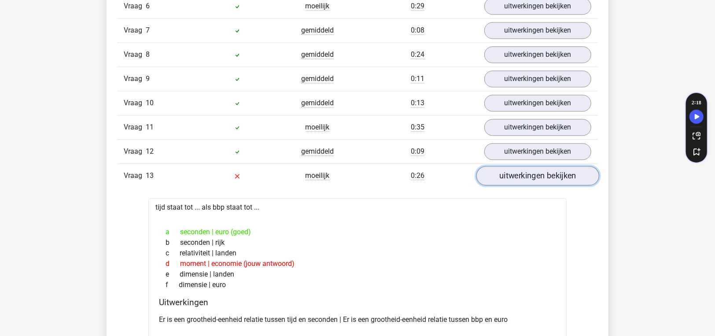
scroll to position [1321, 0]
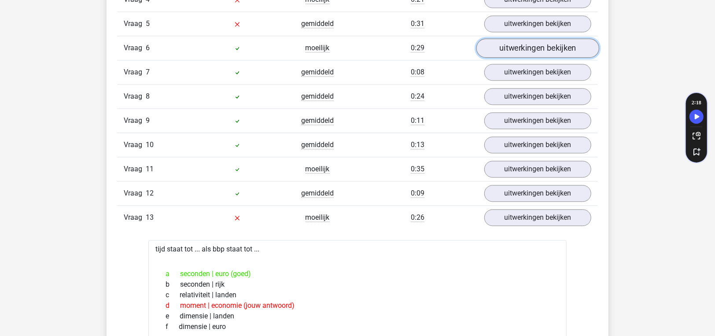
click at [521, 38] on link "uitwerkingen bekijken" at bounding box center [537, 47] width 123 height 19
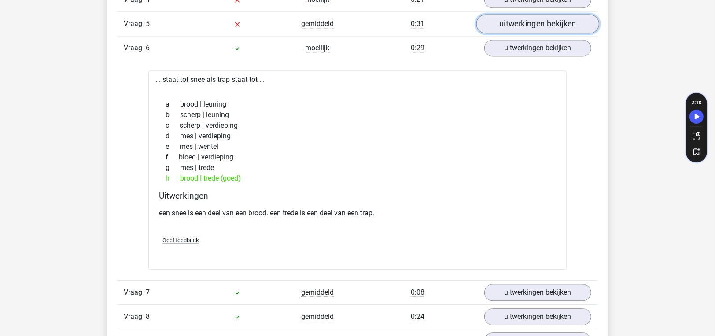
drag, startPoint x: 521, startPoint y: 36, endPoint x: 513, endPoint y: 20, distance: 17.3
click at [513, 20] on link "uitwerkingen bekijken" at bounding box center [537, 23] width 123 height 19
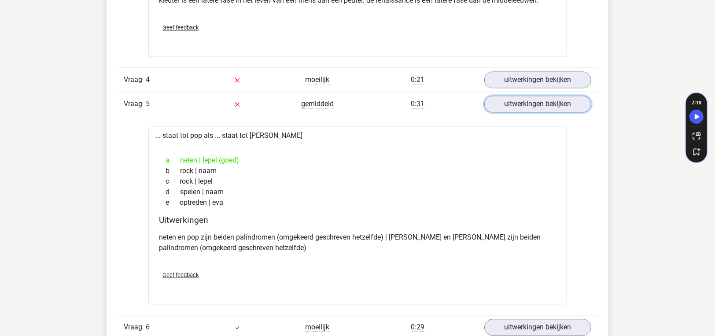
scroll to position [1189, 0]
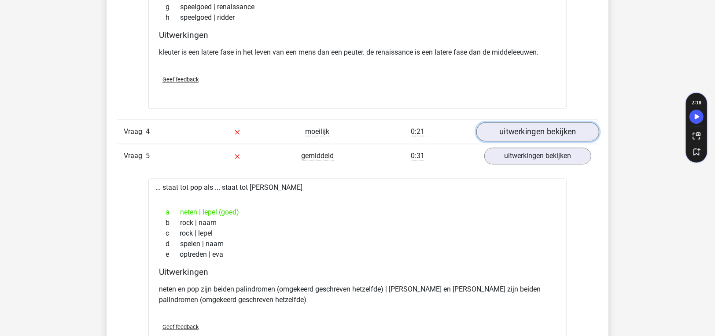
click at [517, 122] on link "uitwerkingen bekijken" at bounding box center [537, 131] width 123 height 19
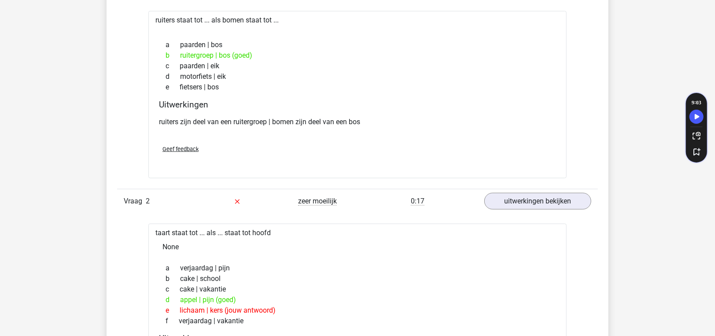
scroll to position [0, 0]
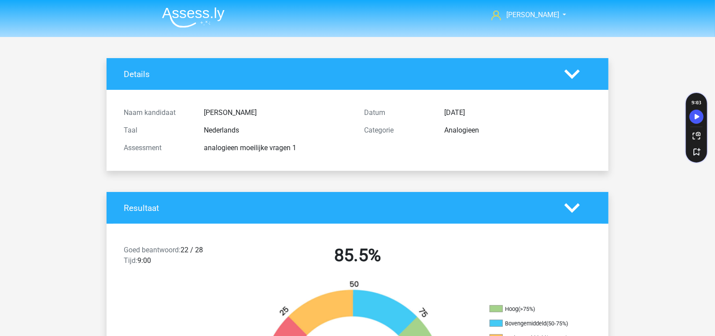
drag, startPoint x: 450, startPoint y: 107, endPoint x: 432, endPoint y: -53, distance: 161.3
click at [179, 12] on img at bounding box center [193, 17] width 63 height 21
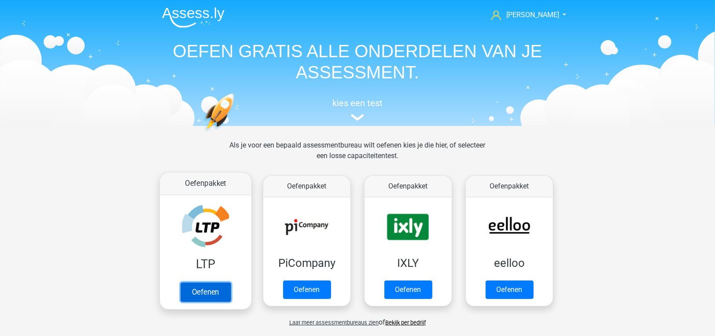
click at [198, 285] on link "Oefenen" at bounding box center [206, 291] width 50 height 19
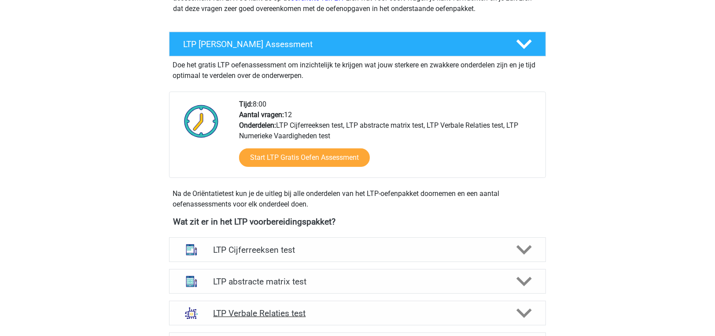
scroll to position [176, 0]
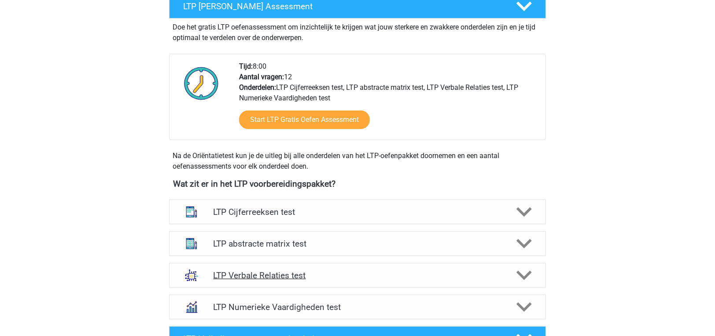
click at [272, 279] on h4 "LTP Verbale Relaties test" at bounding box center [357, 275] width 288 height 10
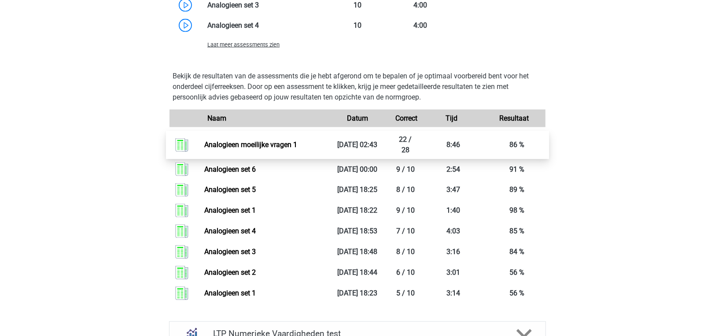
scroll to position [881, 0]
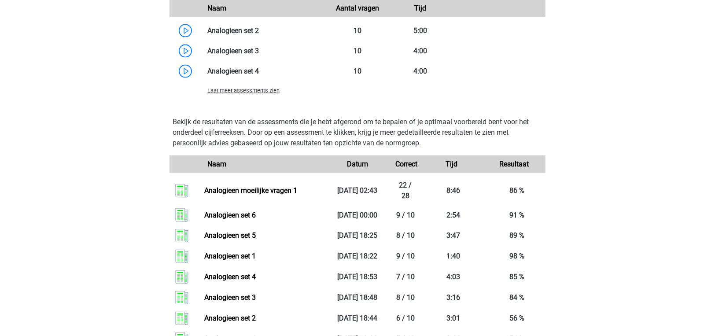
click at [275, 88] on span "Laat meer assessments zien" at bounding box center [243, 90] width 72 height 7
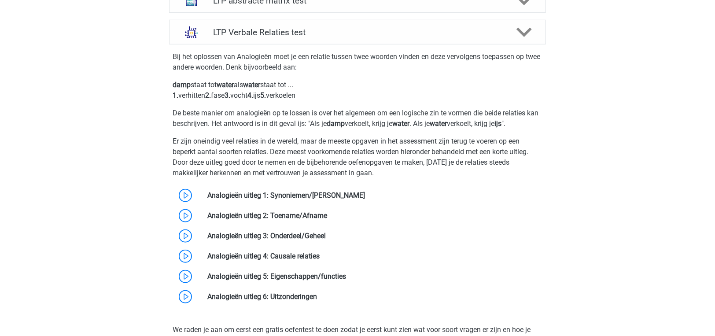
scroll to position [352, 0]
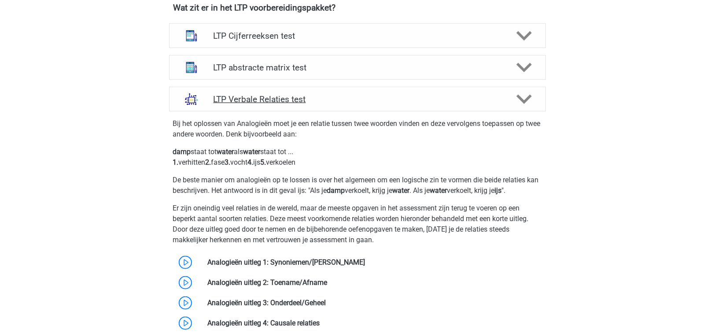
click at [280, 105] on div "LTP Verbale Relaties test" at bounding box center [357, 99] width 377 height 25
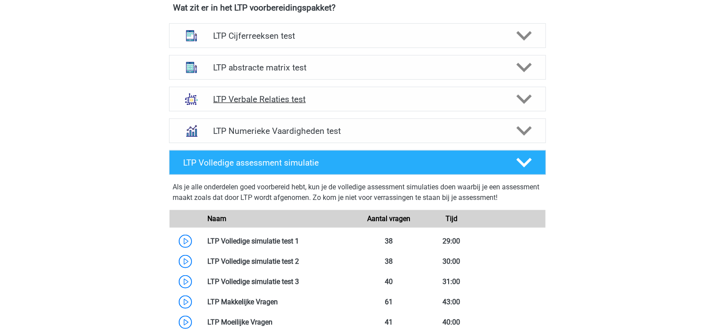
click at [333, 96] on h4 "LTP Verbale Relaties test" at bounding box center [357, 99] width 288 height 10
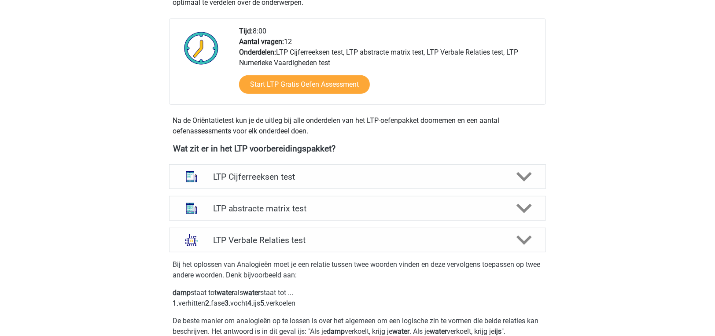
scroll to position [0, 0]
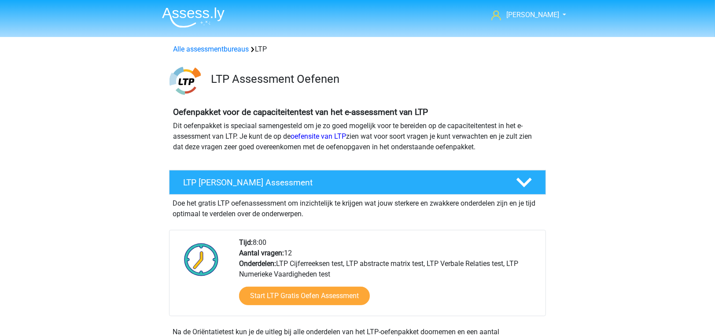
drag, startPoint x: 217, startPoint y: 186, endPoint x: 192, endPoint y: 24, distance: 163.9
click at [197, 16] on img at bounding box center [193, 17] width 63 height 21
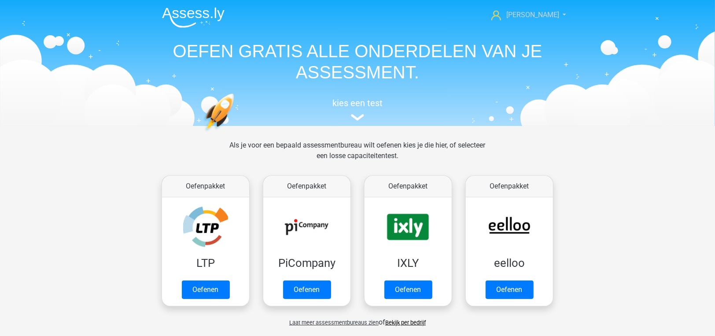
click at [546, 20] on link "[PERSON_NAME]" at bounding box center [524, 15] width 72 height 11
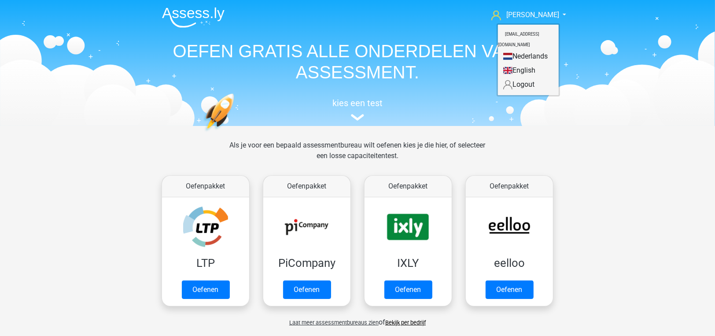
click at [504, 33] on small "[EMAIL_ADDRESS][DOMAIN_NAME]" at bounding box center [518, 40] width 41 height 30
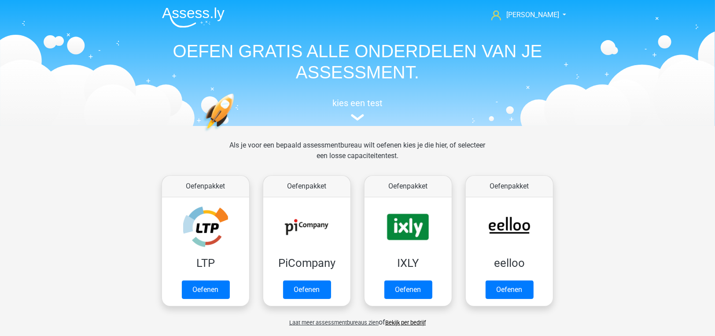
click at [504, 7] on nav "maria koekoek fajellemeet+assessly@gmail.com Nederlands English" at bounding box center [357, 15] width 405 height 29
click at [501, 18] on icon at bounding box center [496, 16] width 10 height 10
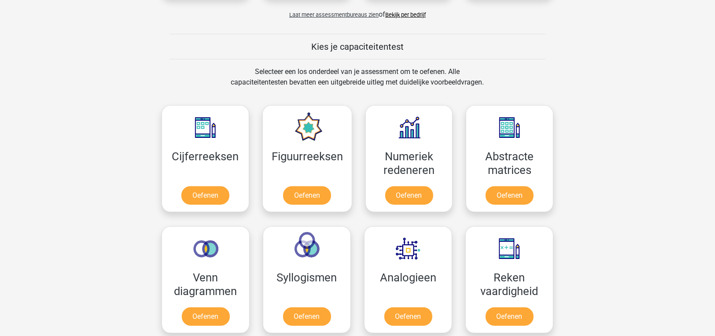
scroll to position [352, 0]
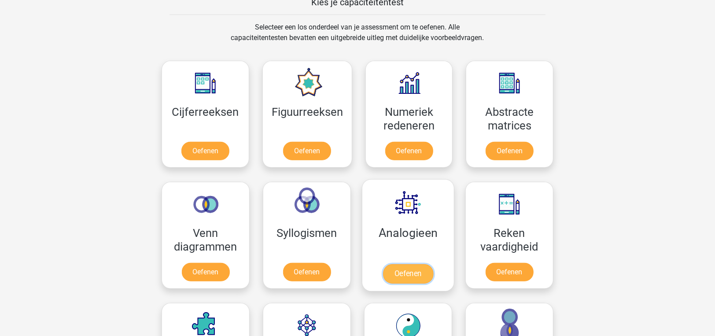
click at [406, 271] on link "Oefenen" at bounding box center [408, 273] width 50 height 19
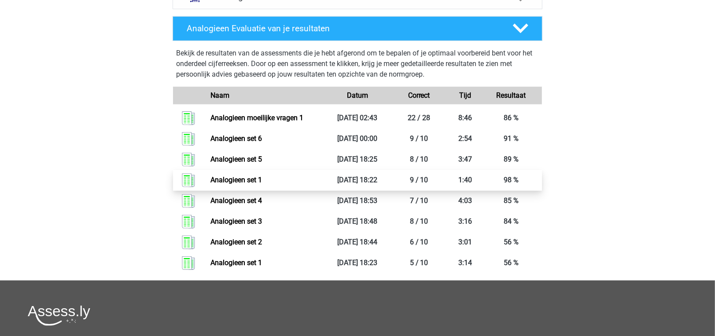
scroll to position [308, 0]
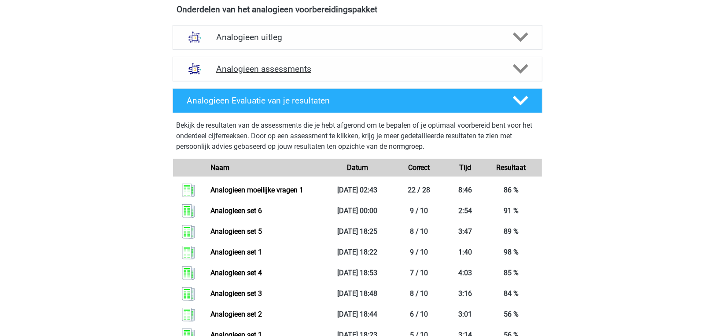
click at [385, 81] on div "Analogieen assessments" at bounding box center [358, 69] width 370 height 25
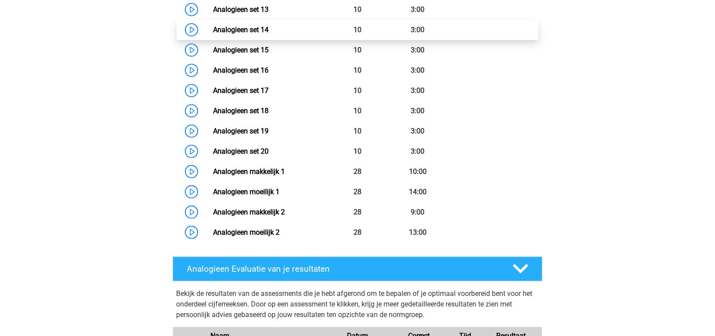
scroll to position [705, 0]
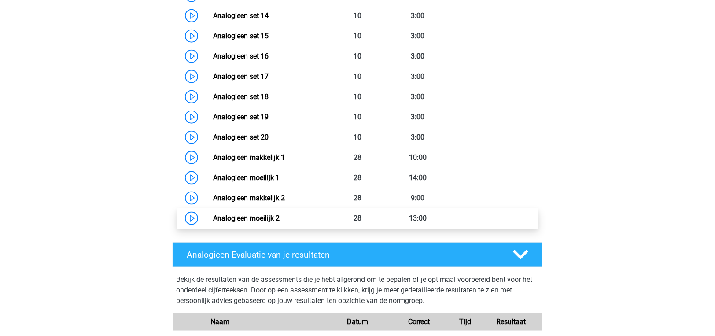
click at [280, 221] on link "Analogieen moeilijk 2" at bounding box center [246, 218] width 66 height 8
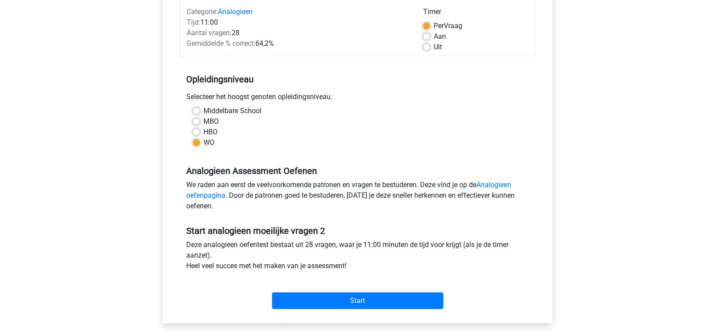
scroll to position [220, 0]
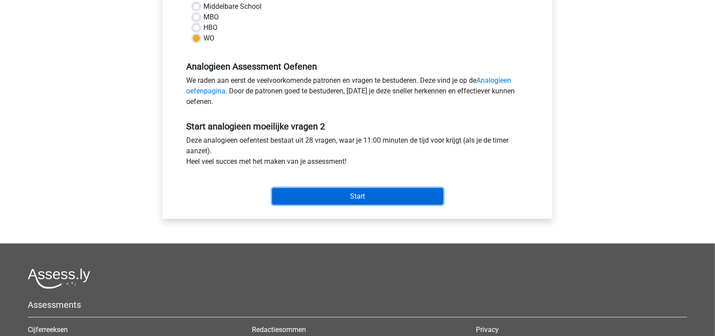
click at [356, 196] on input "Start" at bounding box center [357, 196] width 171 height 17
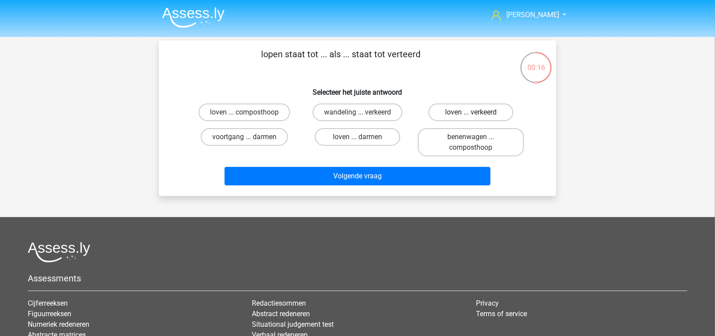
click at [451, 116] on label "loven ... verkeerd" at bounding box center [470, 112] width 85 height 18
click at [471, 116] on input "loven ... verkeerd" at bounding box center [474, 115] width 6 height 6
radio input "true"
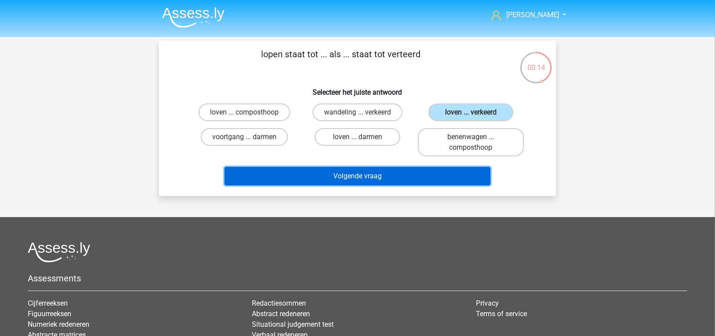
click at [412, 179] on button "Volgende vraag" at bounding box center [358, 176] width 266 height 18
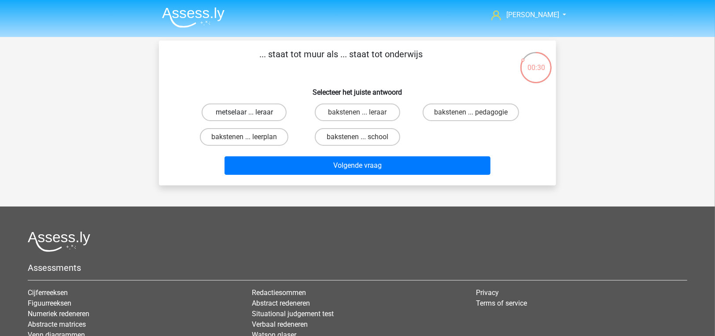
click at [267, 110] on label "metselaar ... leraar" at bounding box center [244, 112] width 85 height 18
click at [250, 112] on input "metselaar ... leraar" at bounding box center [247, 115] width 6 height 6
radio input "true"
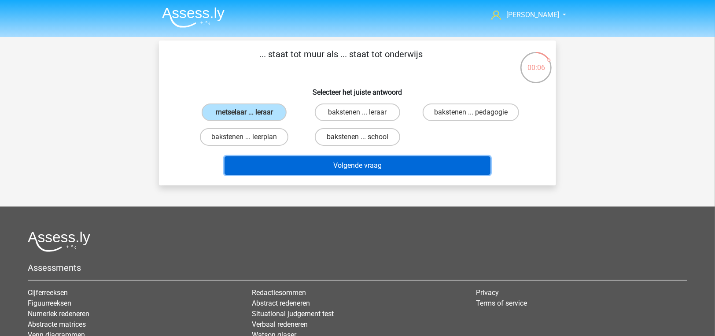
click at [336, 170] on button "Volgende vraag" at bounding box center [358, 165] width 266 height 18
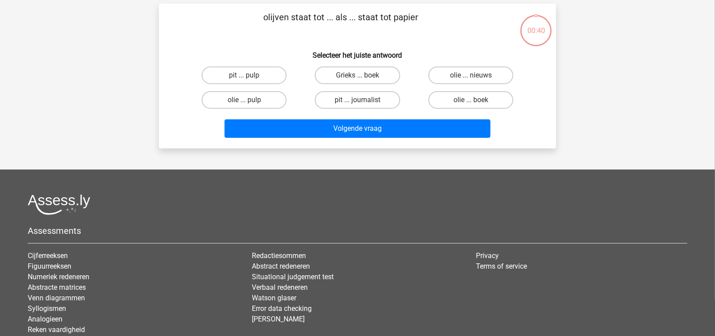
scroll to position [41, 0]
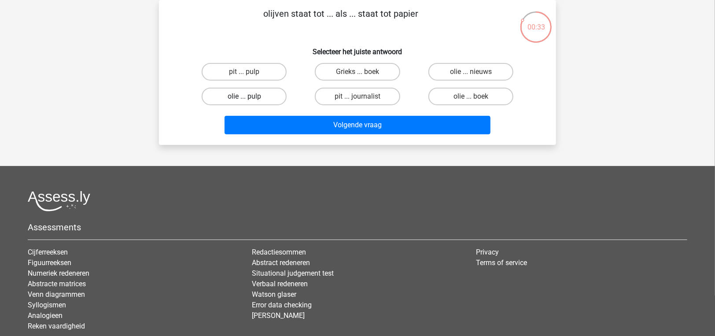
click at [253, 102] on label "olie ... pulp" at bounding box center [244, 97] width 85 height 18
click at [250, 102] on input "olie ... pulp" at bounding box center [247, 99] width 6 height 6
radio input "true"
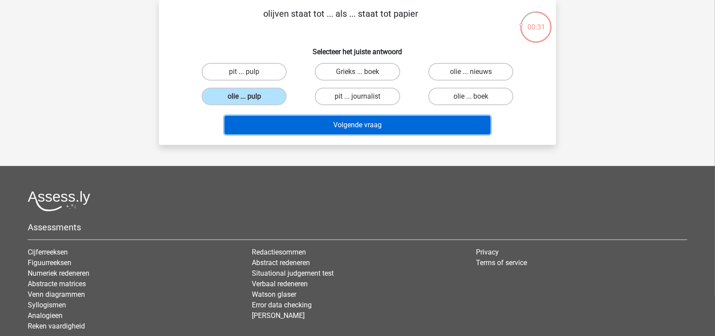
click at [304, 129] on button "Volgende vraag" at bounding box center [358, 125] width 266 height 18
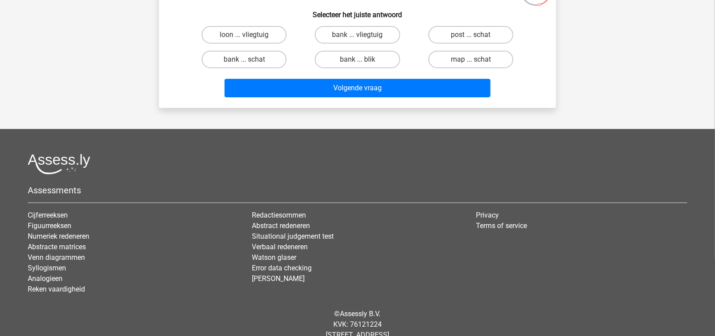
scroll to position [102, 0]
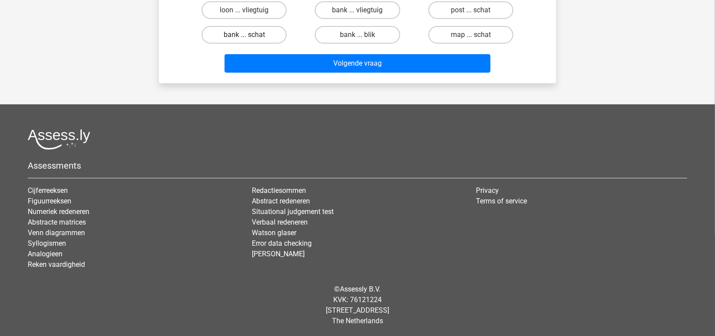
click at [244, 37] on label "bank ... schat" at bounding box center [244, 35] width 85 height 18
click at [244, 37] on input "bank ... schat" at bounding box center [247, 38] width 6 height 6
radio input "true"
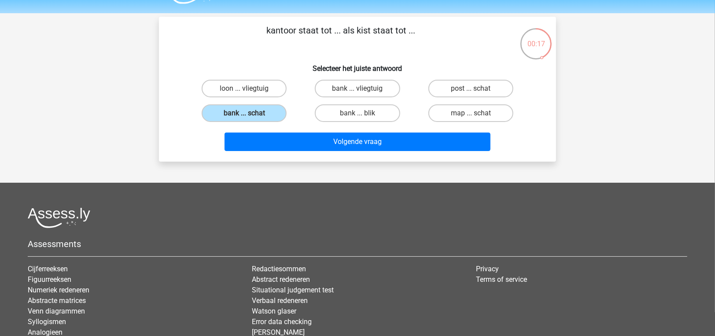
scroll to position [0, 0]
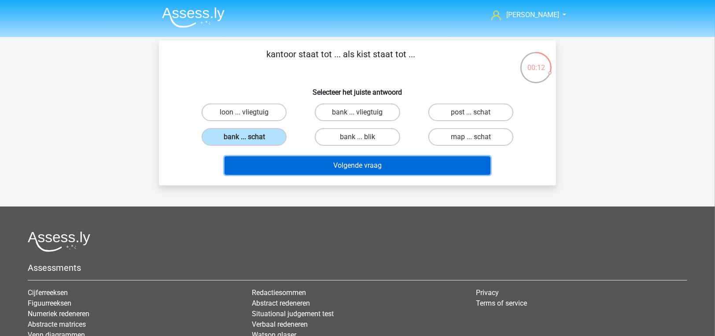
click at [318, 170] on button "Volgende vraag" at bounding box center [358, 165] width 266 height 18
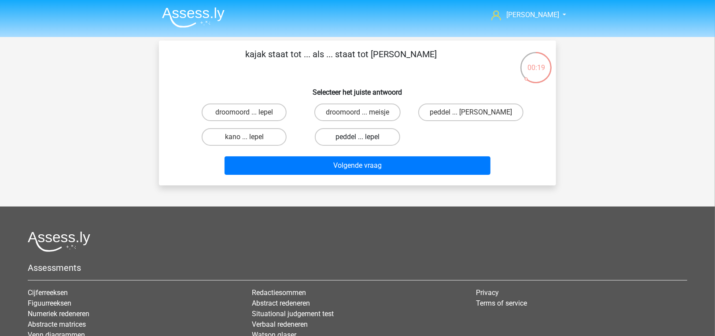
click at [350, 140] on label "peddel ... lepel" at bounding box center [357, 137] width 85 height 18
click at [358, 140] on input "peddel ... lepel" at bounding box center [361, 140] width 6 height 6
radio input "true"
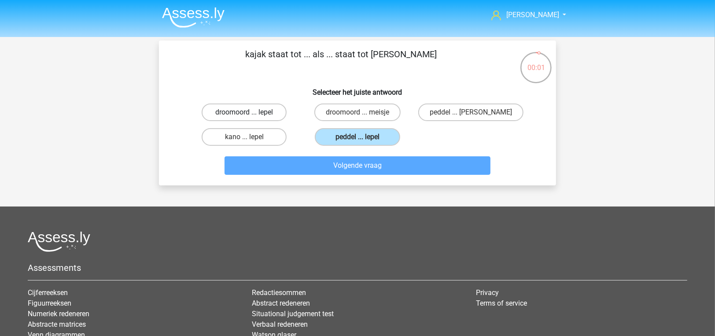
click at [234, 92] on h6 "Selecteer het juiste antwoord" at bounding box center [357, 88] width 369 height 15
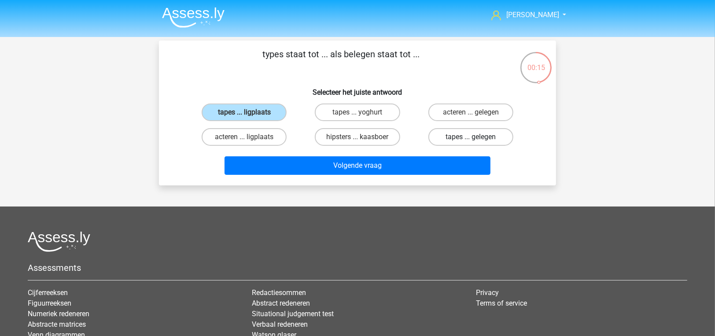
click at [482, 136] on label "tapes ... gelegen" at bounding box center [470, 137] width 85 height 18
click at [476, 137] on input "tapes ... gelegen" at bounding box center [474, 140] width 6 height 6
radio input "true"
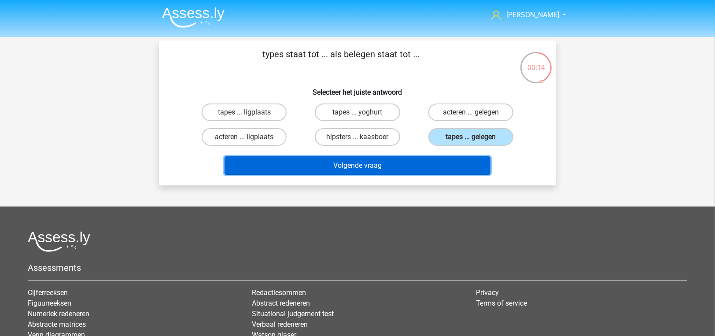
click at [470, 161] on button "Volgende vraag" at bounding box center [358, 165] width 266 height 18
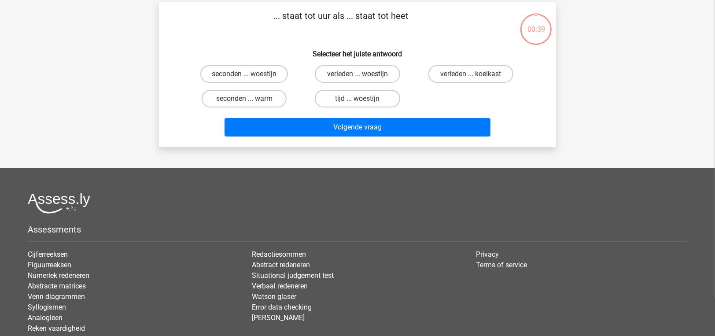
scroll to position [41, 0]
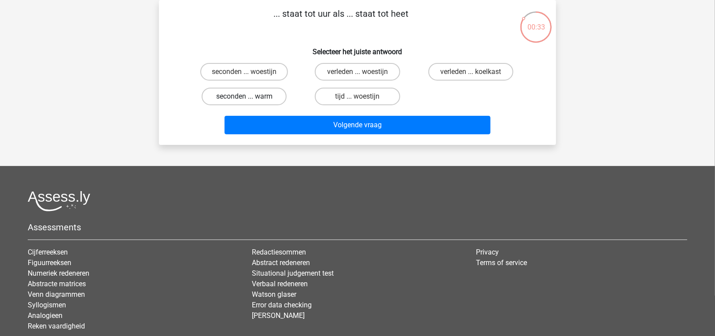
click at [241, 96] on label "seconden ... warm" at bounding box center [244, 97] width 85 height 18
click at [244, 96] on input "seconden ... warm" at bounding box center [247, 99] width 6 height 6
radio input "true"
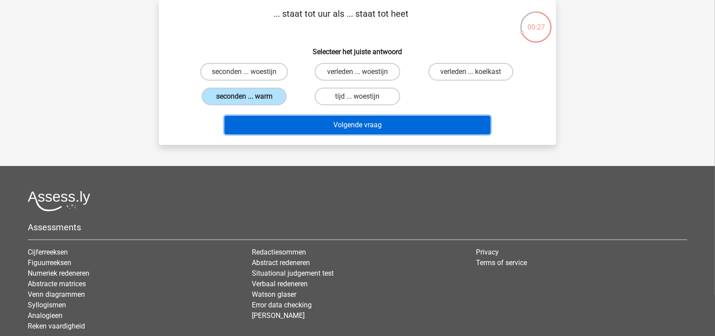
click at [263, 117] on button "Volgende vraag" at bounding box center [358, 125] width 266 height 18
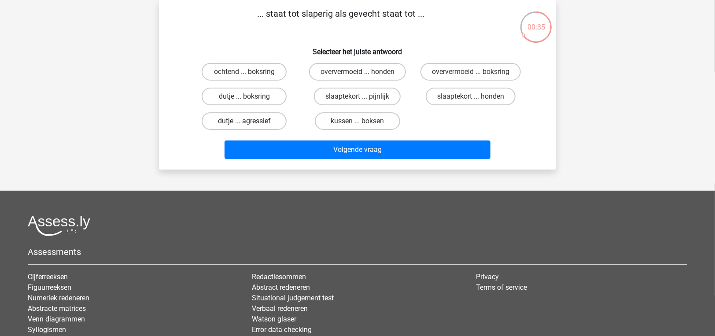
click at [262, 118] on label "dutje ... agressief" at bounding box center [244, 121] width 85 height 18
click at [250, 121] on input "dutje ... agressief" at bounding box center [247, 124] width 6 height 6
radio input "true"
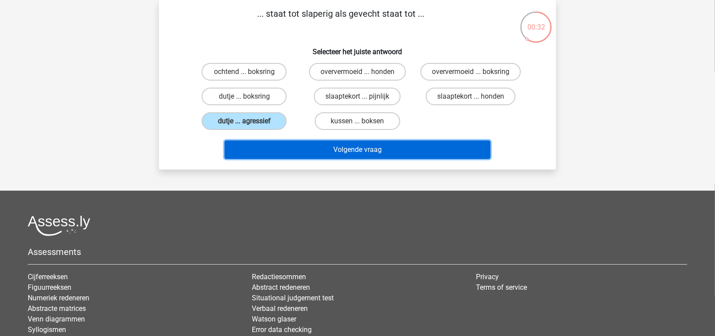
click at [373, 141] on button "Volgende vraag" at bounding box center [358, 149] width 266 height 18
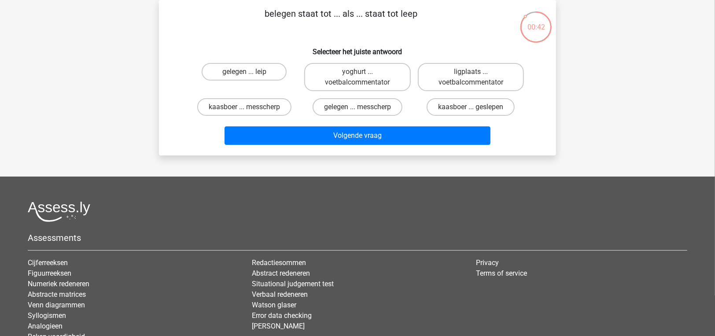
click at [250, 74] on input "gelegen ... leip" at bounding box center [247, 75] width 6 height 6
radio input "true"
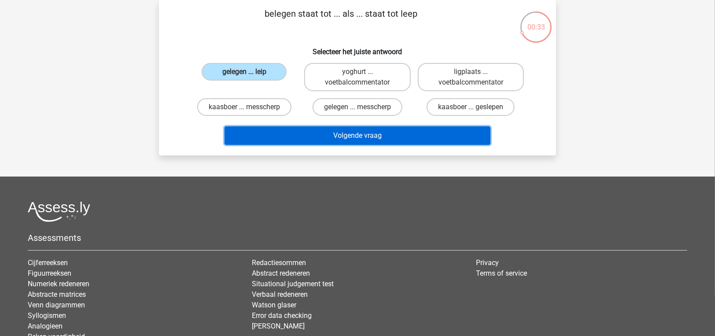
click at [279, 137] on button "Volgende vraag" at bounding box center [358, 135] width 266 height 18
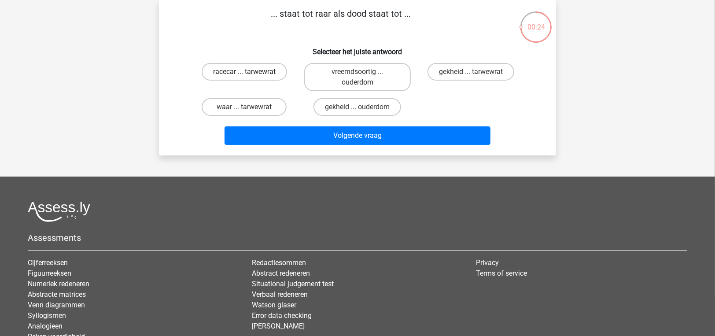
click at [270, 74] on label "racecar ... tarwewrat" at bounding box center [244, 72] width 85 height 18
click at [250, 74] on input "racecar ... tarwewrat" at bounding box center [247, 75] width 6 height 6
radio input "true"
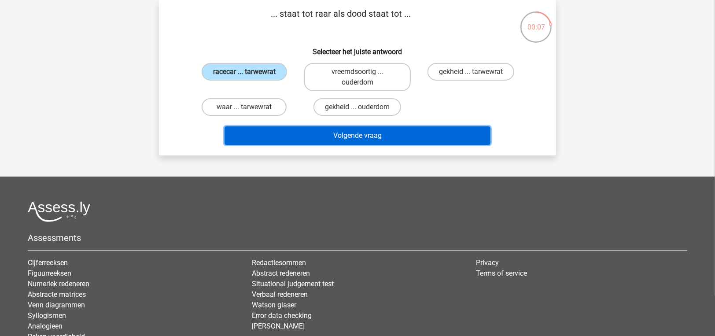
click at [273, 129] on button "Volgende vraag" at bounding box center [358, 135] width 266 height 18
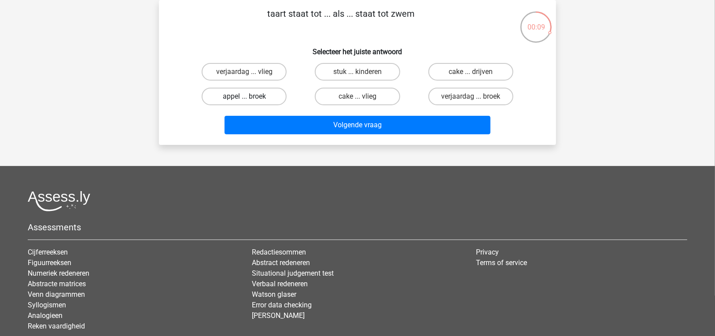
click at [263, 96] on label "appel ... broek" at bounding box center [244, 97] width 85 height 18
click at [250, 96] on input "appel ... broek" at bounding box center [247, 99] width 6 height 6
radio input "true"
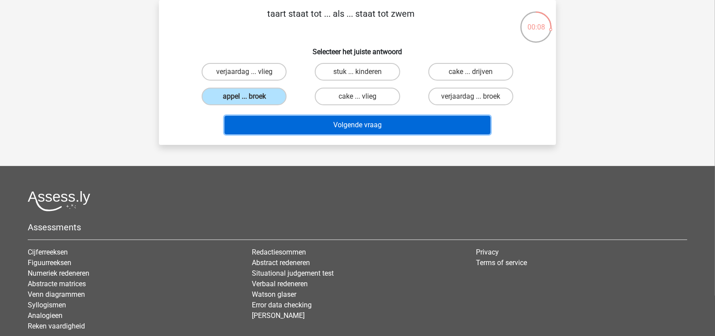
click at [265, 122] on button "Volgende vraag" at bounding box center [358, 125] width 266 height 18
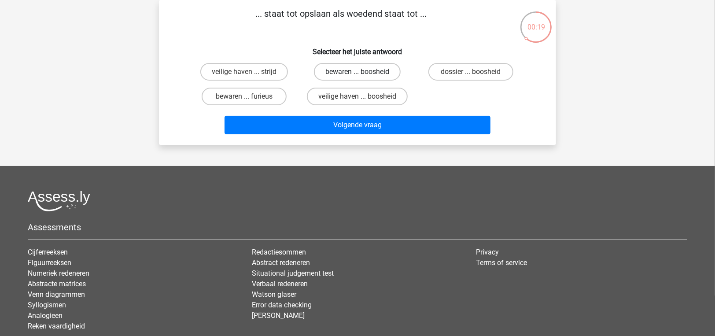
click at [364, 74] on label "bewaren ... boosheid" at bounding box center [357, 72] width 87 height 18
click at [363, 74] on input "bewaren ... boosheid" at bounding box center [361, 75] width 6 height 6
radio input "true"
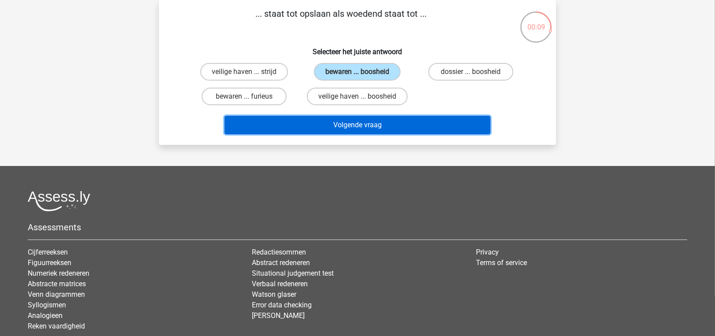
click at [355, 127] on button "Volgende vraag" at bounding box center [358, 125] width 266 height 18
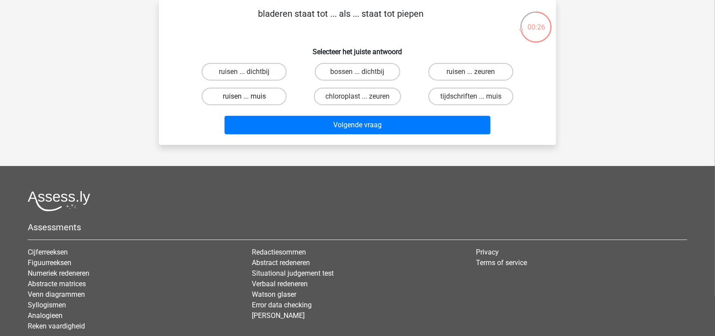
click at [260, 96] on label "ruisen ... muis" at bounding box center [244, 97] width 85 height 18
click at [250, 96] on input "ruisen ... muis" at bounding box center [247, 99] width 6 height 6
radio input "true"
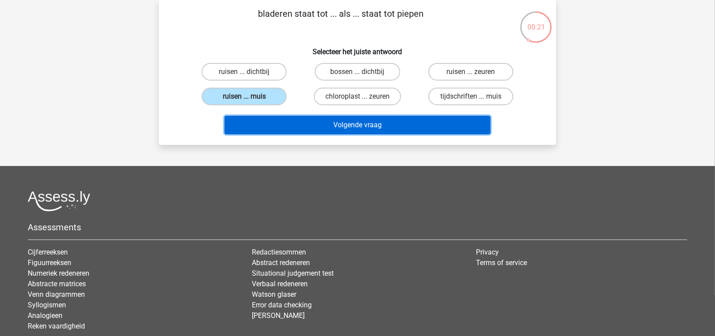
click at [334, 128] on button "Volgende vraag" at bounding box center [358, 125] width 266 height 18
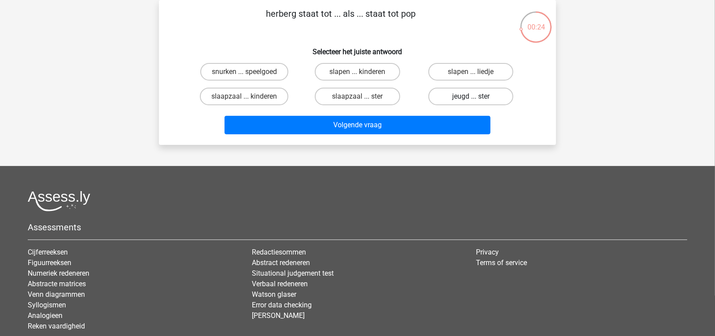
click at [448, 98] on label "jeugd ... ster" at bounding box center [470, 97] width 85 height 18
click at [471, 98] on input "jeugd ... ster" at bounding box center [474, 99] width 6 height 6
radio input "true"
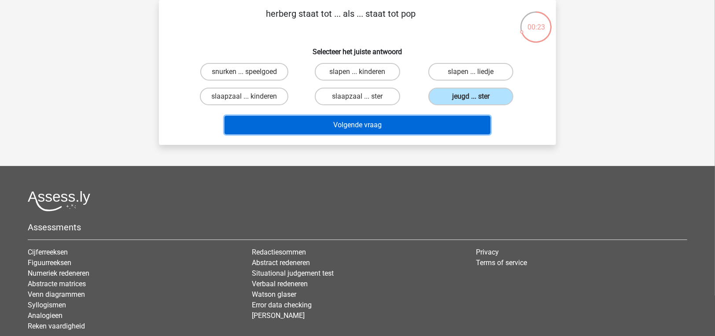
click at [442, 123] on button "Volgende vraag" at bounding box center [358, 125] width 266 height 18
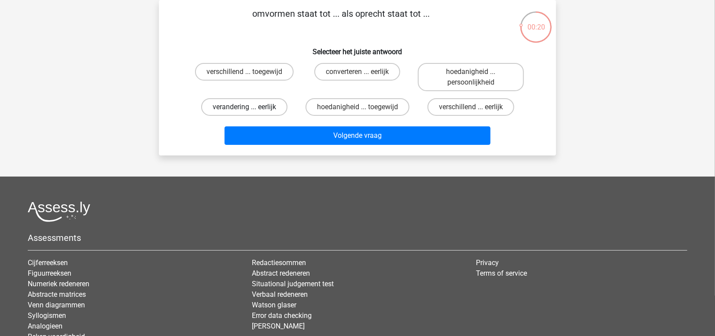
click at [271, 111] on label "verandering ... eerlijk" at bounding box center [244, 107] width 86 height 18
click at [250, 111] on input "verandering ... eerlijk" at bounding box center [247, 110] width 6 height 6
radio input "true"
click at [372, 72] on label "converteren ... eerlijk" at bounding box center [357, 72] width 86 height 18
click at [363, 72] on input "converteren ... eerlijk" at bounding box center [361, 75] width 6 height 6
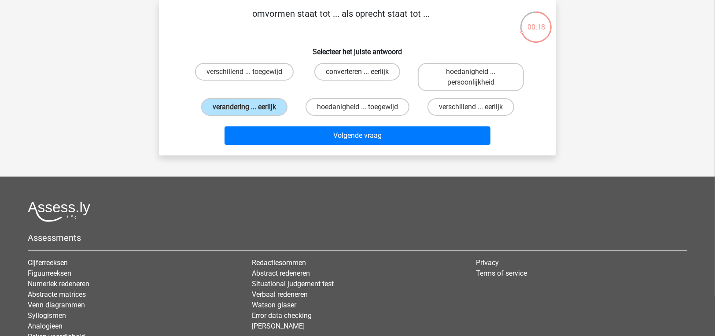
radio input "true"
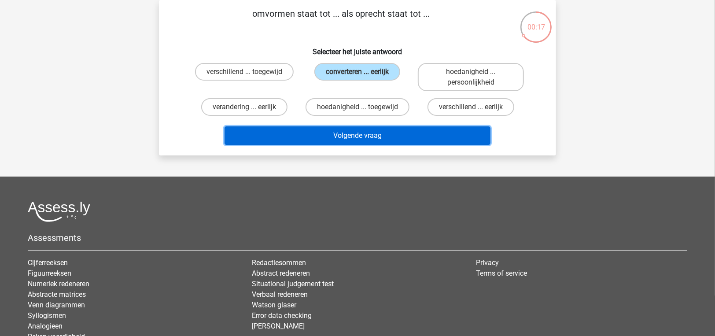
click at [376, 132] on button "Volgende vraag" at bounding box center [358, 135] width 266 height 18
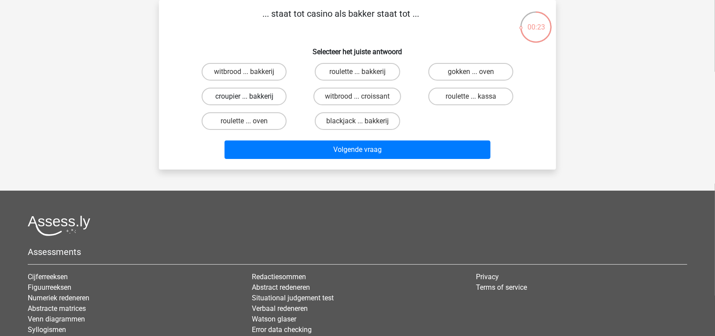
click at [244, 102] on label "croupier ... bakkerij" at bounding box center [244, 97] width 85 height 18
click at [244, 102] on input "croupier ... bakkerij" at bounding box center [247, 99] width 6 height 6
radio input "true"
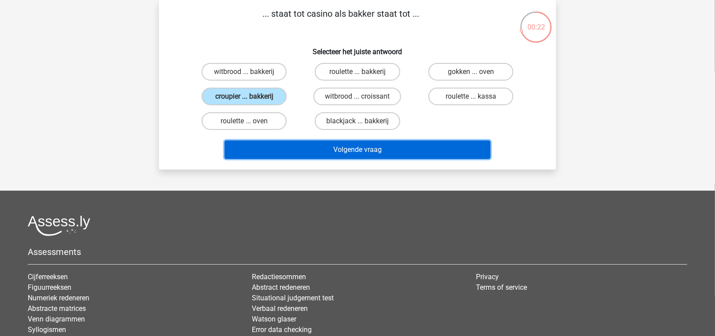
click at [305, 148] on button "Volgende vraag" at bounding box center [358, 149] width 266 height 18
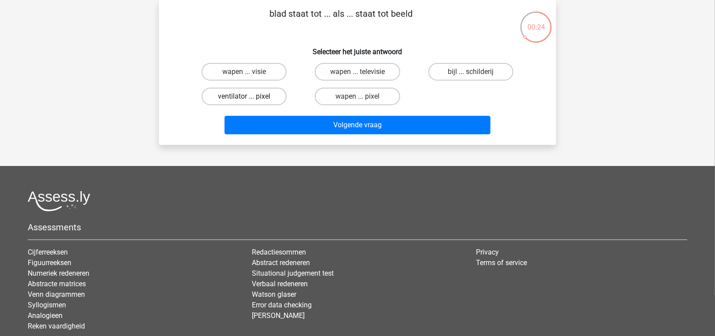
click at [270, 102] on label "ventilator ... pixel" at bounding box center [244, 97] width 85 height 18
click at [250, 102] on input "ventilator ... pixel" at bounding box center [247, 99] width 6 height 6
radio input "true"
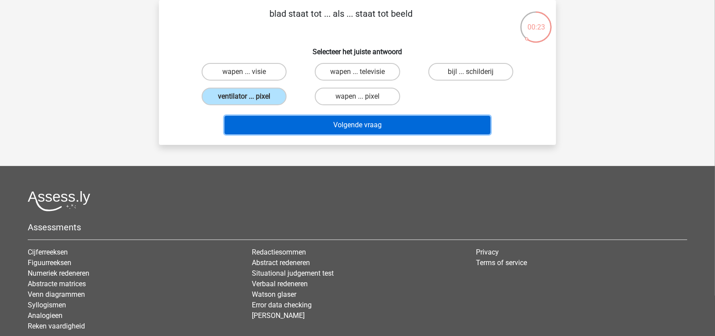
click at [302, 122] on button "Volgende vraag" at bounding box center [358, 125] width 266 height 18
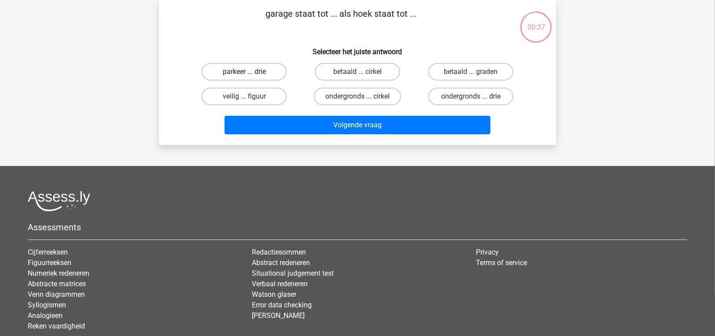
click at [259, 75] on label "parkeer ... drie" at bounding box center [244, 72] width 85 height 18
click at [250, 75] on input "parkeer ... drie" at bounding box center [247, 75] width 6 height 6
radio input "true"
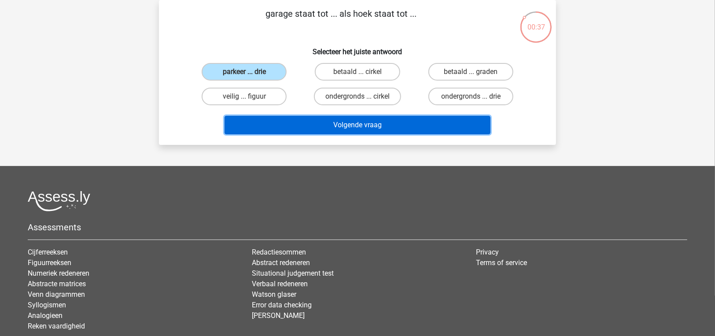
click at [291, 131] on button "Volgende vraag" at bounding box center [358, 125] width 266 height 18
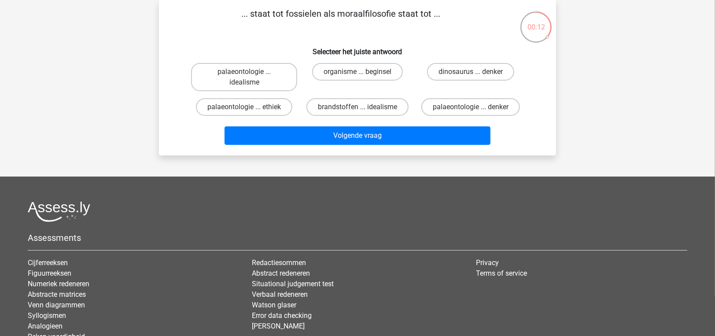
click at [267, 92] on div "palaeontologie ... idealisme" at bounding box center [244, 76] width 113 height 35
click at [277, 85] on label "palaeontologie ... idealisme" at bounding box center [244, 77] width 106 height 28
click at [250, 78] on input "palaeontologie ... idealisme" at bounding box center [247, 75] width 6 height 6
radio input "true"
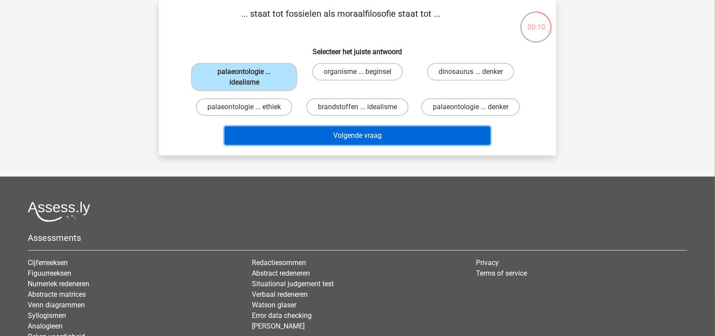
click at [299, 128] on button "Volgende vraag" at bounding box center [358, 135] width 266 height 18
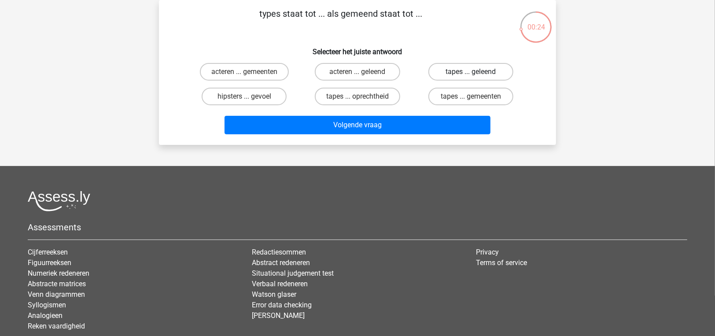
click at [463, 77] on label "tapes ... geleend" at bounding box center [470, 72] width 85 height 18
click at [471, 77] on input "tapes ... geleend" at bounding box center [474, 75] width 6 height 6
radio input "true"
click at [445, 136] on div "Volgende vraag" at bounding box center [358, 127] width 340 height 22
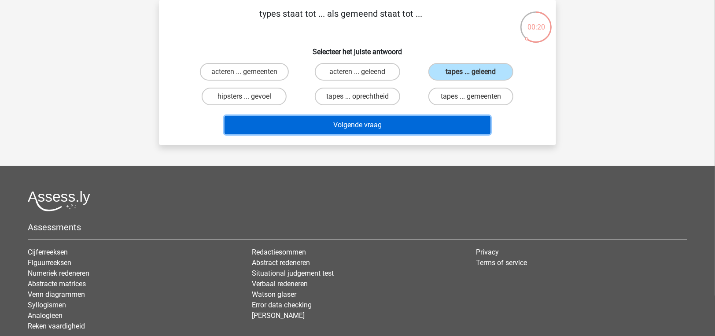
click at [441, 132] on button "Volgende vraag" at bounding box center [358, 125] width 266 height 18
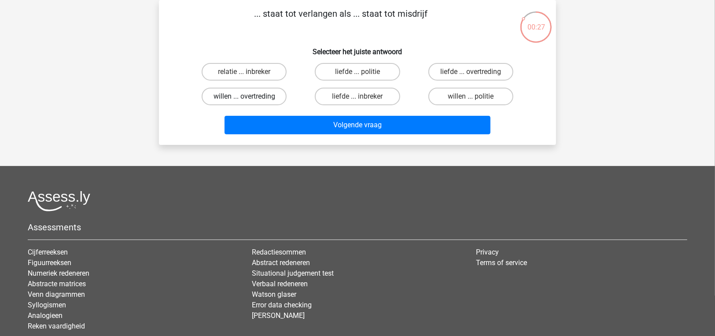
click at [269, 99] on label "willen ... overtreding" at bounding box center [244, 97] width 85 height 18
click at [250, 99] on input "willen ... overtreding" at bounding box center [247, 99] width 6 height 6
radio input "true"
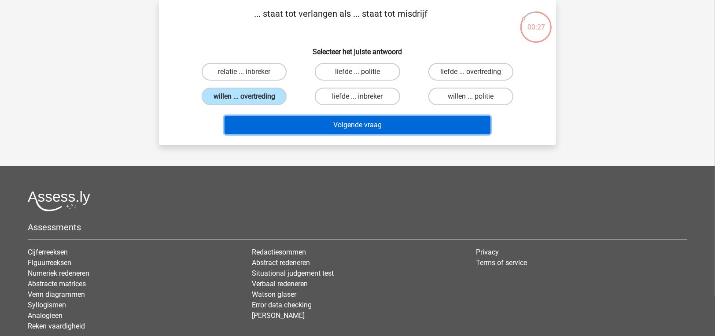
click at [315, 126] on button "Volgende vraag" at bounding box center [358, 125] width 266 height 18
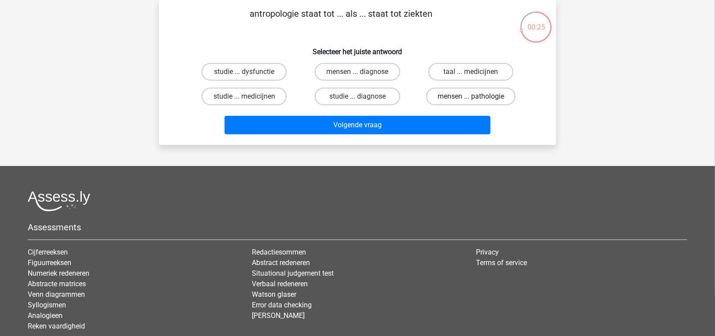
click at [437, 98] on label "mensen ... pathologie" at bounding box center [470, 97] width 89 height 18
click at [471, 98] on input "mensen ... pathologie" at bounding box center [474, 99] width 6 height 6
radio input "true"
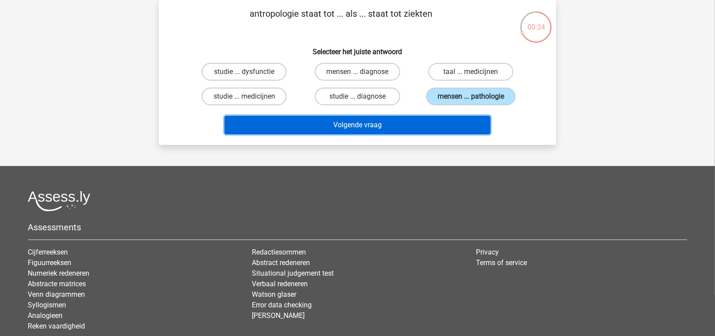
click at [423, 123] on button "Volgende vraag" at bounding box center [358, 125] width 266 height 18
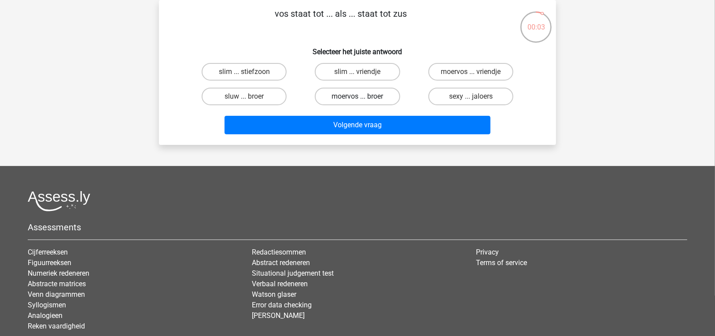
click at [382, 104] on label "moervos ... broer" at bounding box center [357, 97] width 85 height 18
click at [363, 102] on input "moervos ... broer" at bounding box center [361, 99] width 6 height 6
radio input "true"
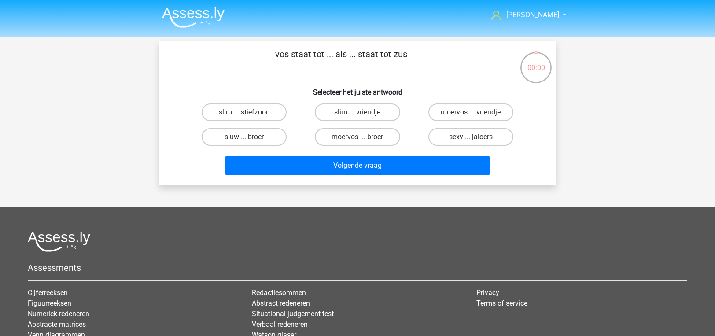
scroll to position [41, 0]
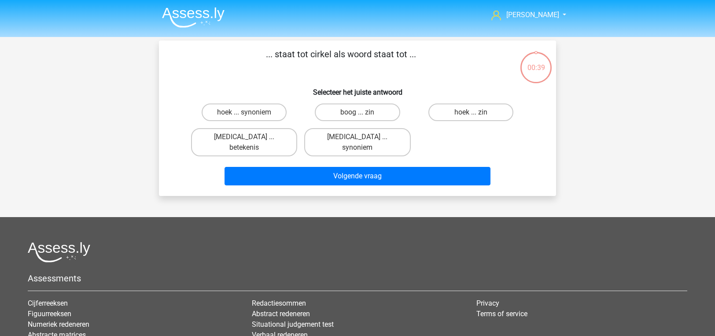
scroll to position [41, 0]
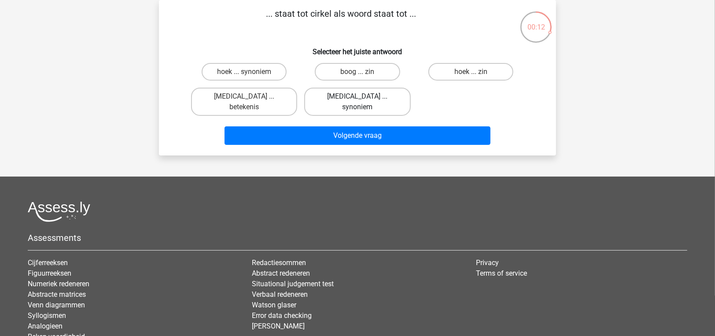
click at [368, 102] on label "[MEDICAL_DATA] ... synoniem" at bounding box center [357, 102] width 106 height 28
click at [363, 102] on input "[MEDICAL_DATA] ... synoniem" at bounding box center [361, 99] width 6 height 6
radio input "true"
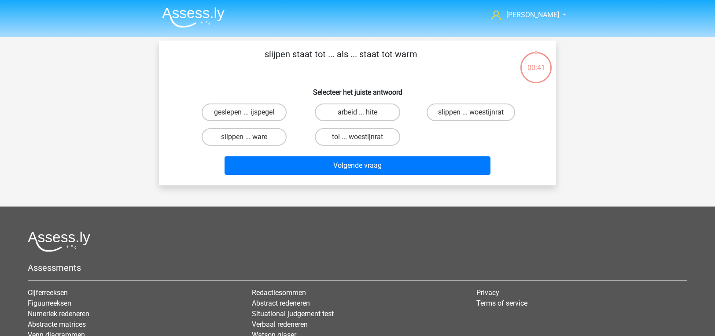
scroll to position [41, 0]
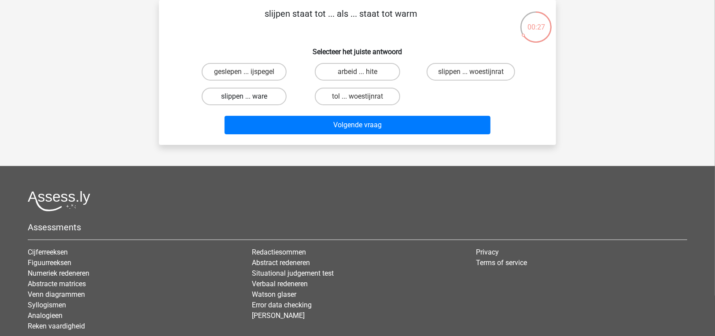
click at [266, 100] on label "slippen ... ware" at bounding box center [244, 97] width 85 height 18
click at [250, 100] on input "slippen ... ware" at bounding box center [247, 99] width 6 height 6
radio input "true"
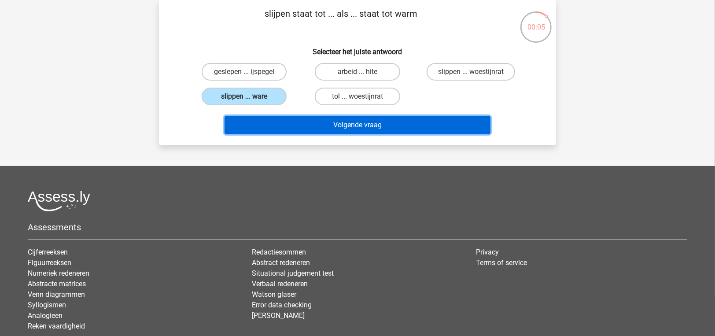
click at [327, 123] on button "Volgende vraag" at bounding box center [358, 125] width 266 height 18
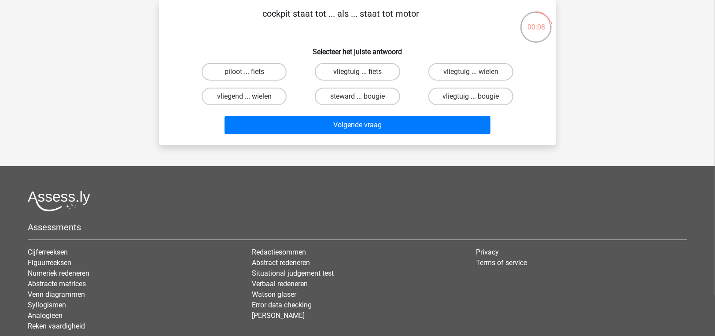
click at [369, 74] on label "vliegtuig ... fiets" at bounding box center [357, 72] width 85 height 18
click at [363, 74] on input "vliegtuig ... fiets" at bounding box center [361, 75] width 6 height 6
radio input "true"
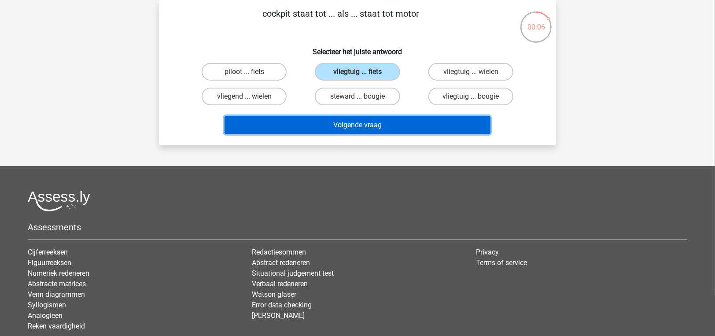
click at [389, 123] on button "Volgende vraag" at bounding box center [358, 125] width 266 height 18
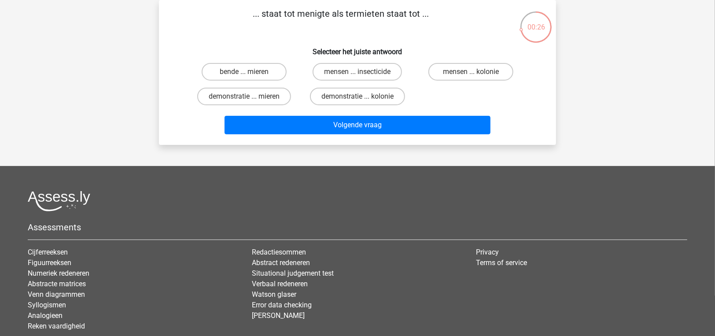
click at [360, 100] on input "demonstratie ... kolonie" at bounding box center [361, 99] width 6 height 6
radio input "true"
click at [261, 74] on label "bende ... mieren" at bounding box center [244, 72] width 85 height 18
click at [250, 74] on input "bende ... mieren" at bounding box center [247, 75] width 6 height 6
radio input "true"
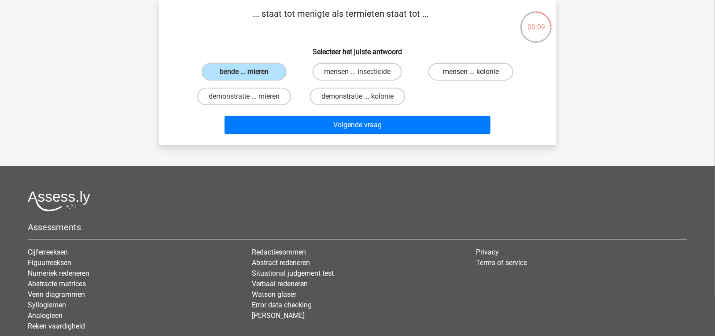
click at [484, 77] on label "mensen ... kolonie" at bounding box center [470, 72] width 85 height 18
click at [476, 77] on input "mensen ... kolonie" at bounding box center [474, 75] width 6 height 6
radio input "true"
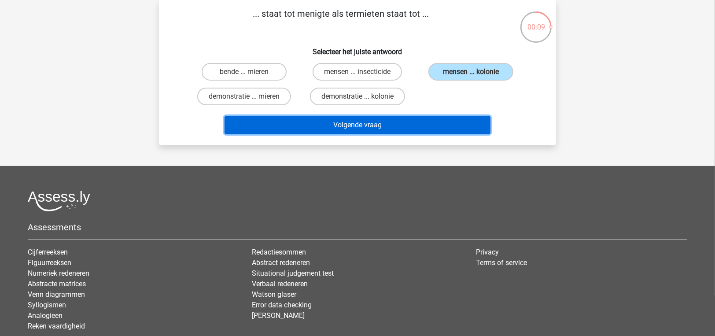
click at [473, 126] on button "Volgende vraag" at bounding box center [358, 125] width 266 height 18
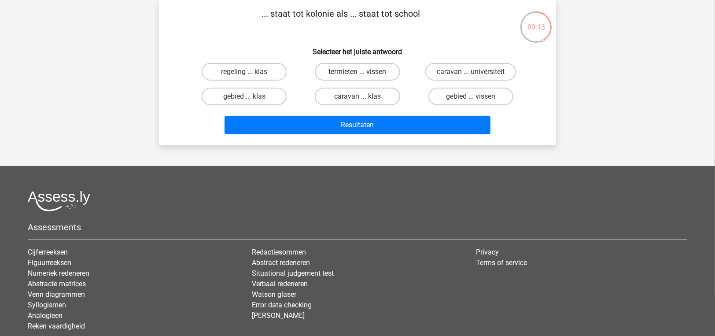
click at [380, 70] on label "termieten ... vissen" at bounding box center [357, 72] width 85 height 18
click at [363, 72] on input "termieten ... vissen" at bounding box center [361, 75] width 6 height 6
radio input "true"
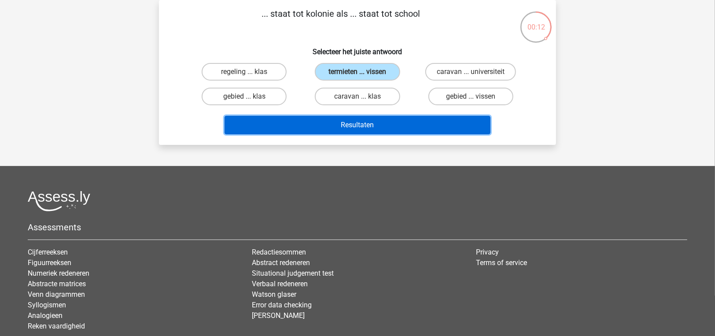
click at [406, 121] on button "Resultaten" at bounding box center [358, 125] width 266 height 18
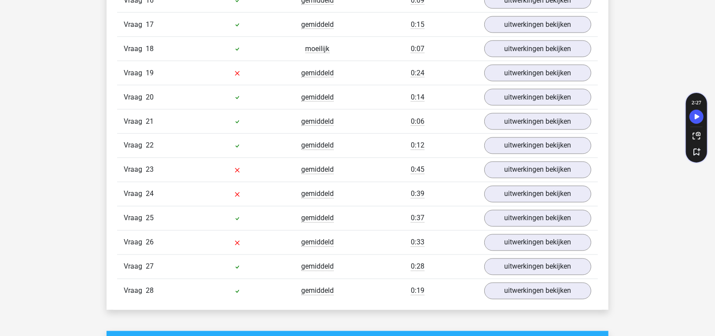
scroll to position [1057, 0]
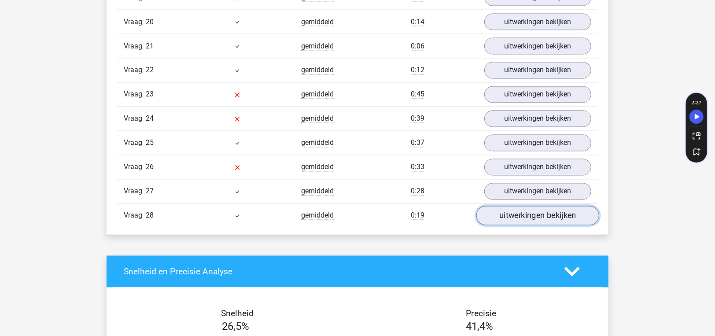
click at [546, 206] on link "uitwerkingen bekijken" at bounding box center [537, 215] width 123 height 19
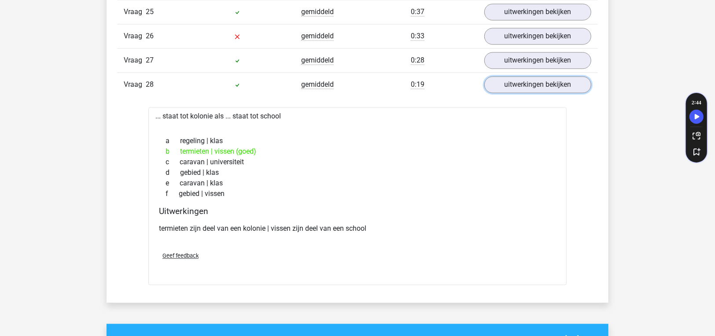
scroll to position [1189, 0]
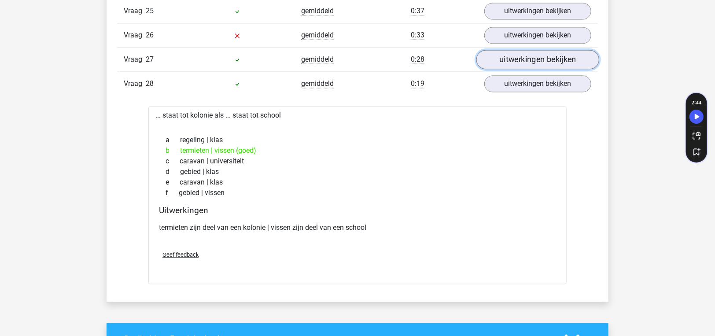
click at [550, 50] on link "uitwerkingen bekijken" at bounding box center [537, 59] width 123 height 19
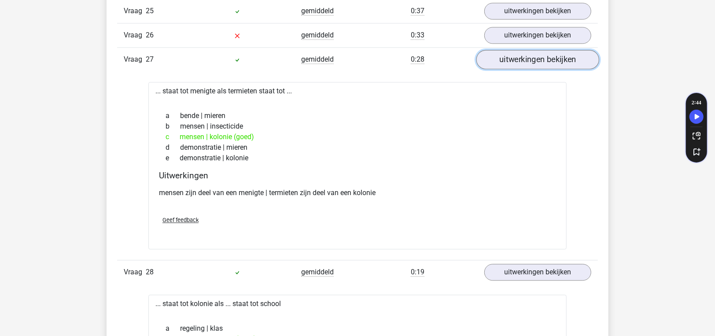
scroll to position [1145, 0]
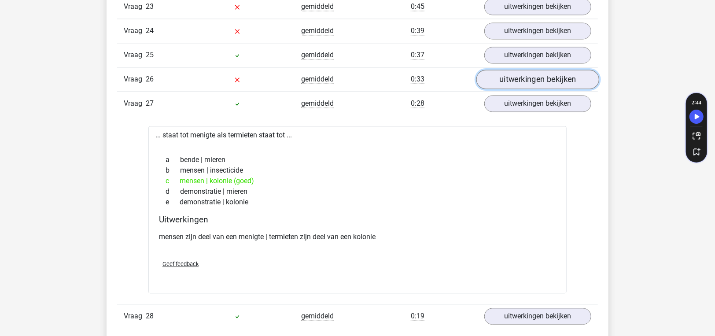
click at [554, 70] on link "uitwerkingen bekijken" at bounding box center [537, 79] width 123 height 19
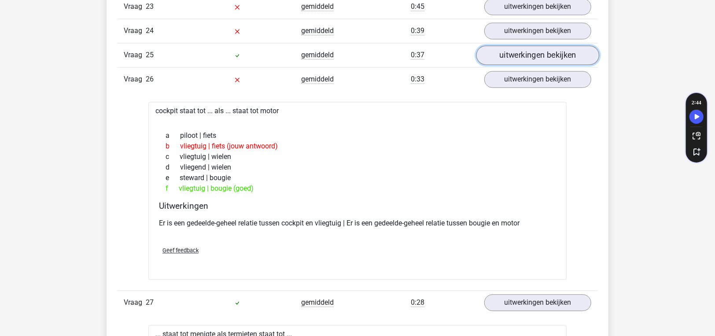
click at [548, 45] on link "uitwerkingen bekijken" at bounding box center [537, 54] width 123 height 19
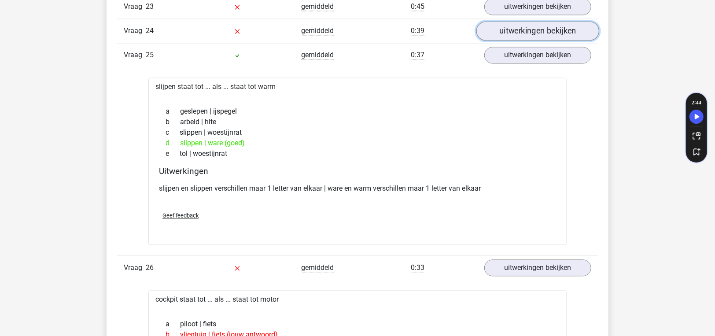
click at [547, 23] on link "uitwerkingen bekijken" at bounding box center [537, 30] width 123 height 19
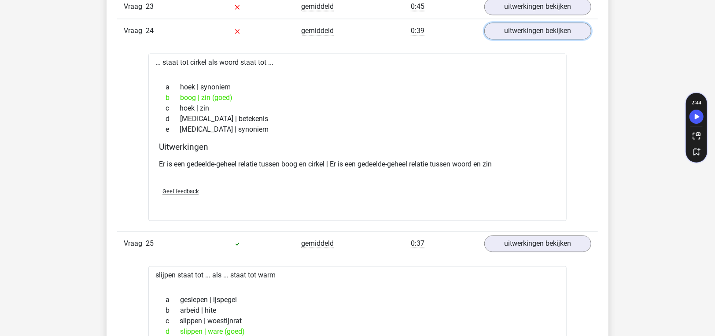
scroll to position [1100, 0]
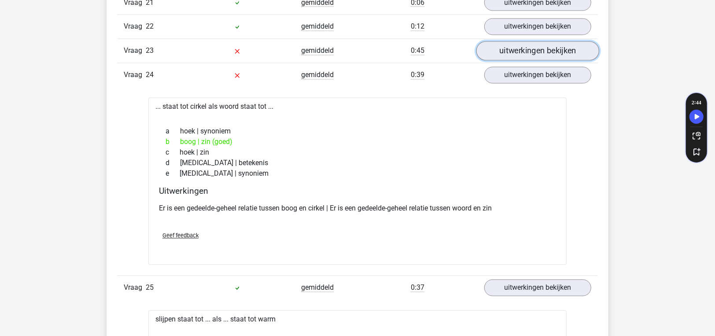
click at [540, 41] on link "uitwerkingen bekijken" at bounding box center [537, 50] width 123 height 19
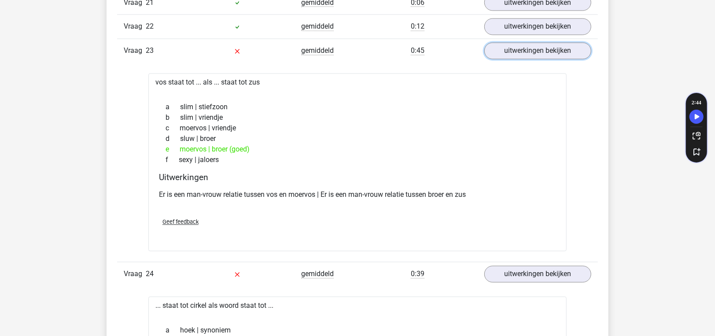
scroll to position [1057, 0]
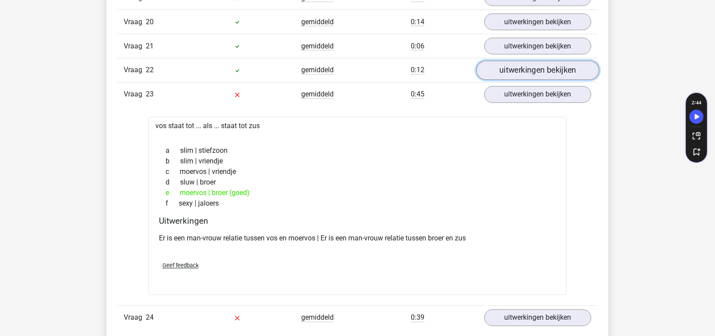
click at [551, 62] on link "uitwerkingen bekijken" at bounding box center [537, 70] width 123 height 19
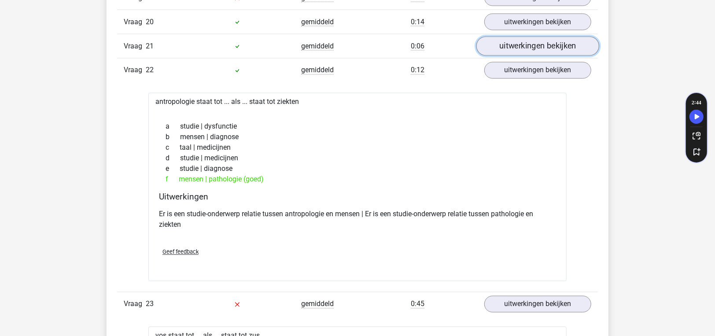
click at [543, 43] on link "uitwerkingen bekijken" at bounding box center [537, 46] width 123 height 19
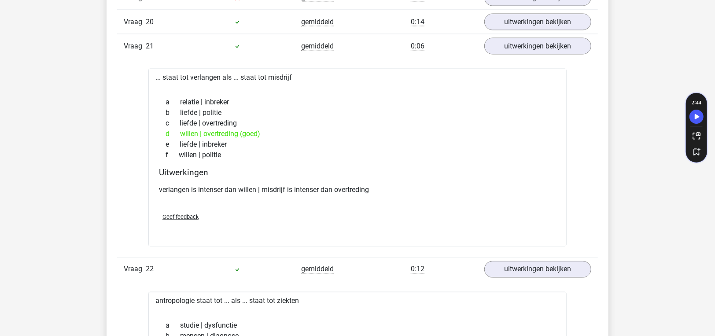
click at [541, 23] on div "Vraag 20 gemiddeld 0:14 uitwerkingen bekijken" at bounding box center [357, 22] width 481 height 24
click at [540, 22] on div "Vraag 20 gemiddeld 0:14 uitwerkingen bekijken" at bounding box center [357, 22] width 481 height 24
click at [542, 17] on link "uitwerkingen bekijken" at bounding box center [537, 21] width 123 height 19
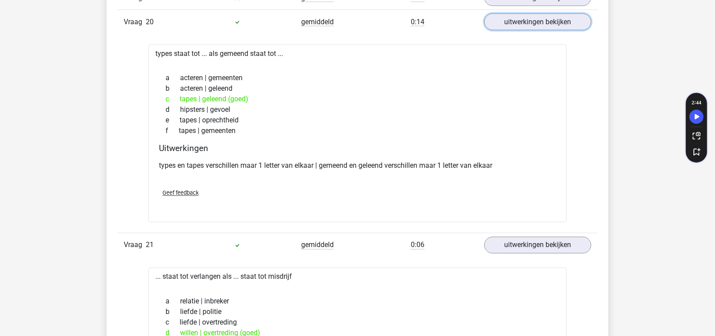
scroll to position [924, 0]
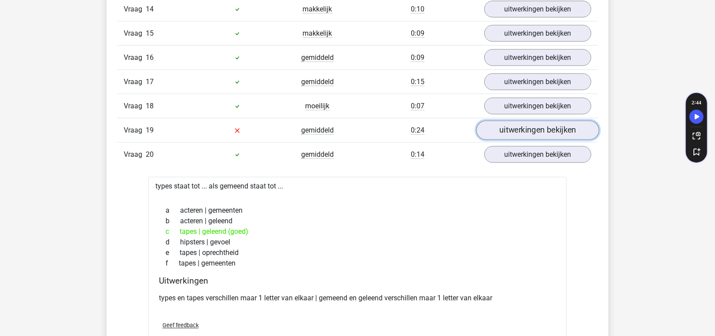
click at [522, 121] on link "uitwerkingen bekijken" at bounding box center [537, 130] width 123 height 19
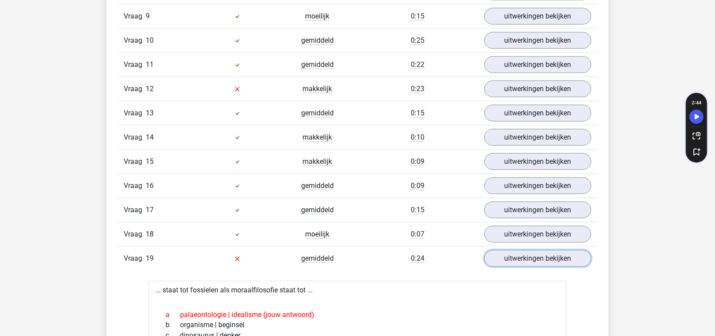
scroll to position [793, 0]
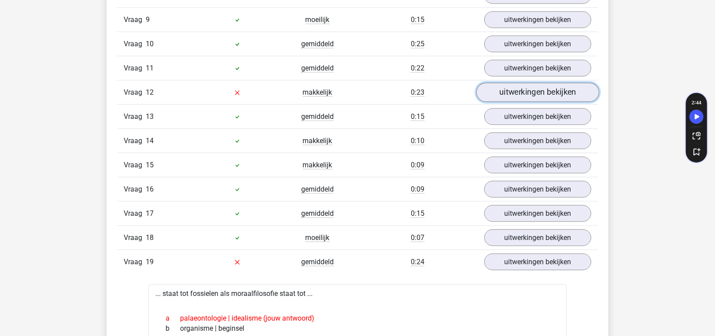
click at [528, 86] on link "uitwerkingen bekijken" at bounding box center [537, 92] width 123 height 19
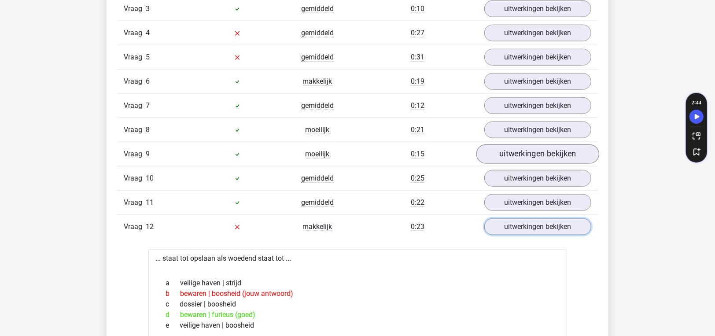
scroll to position [617, 0]
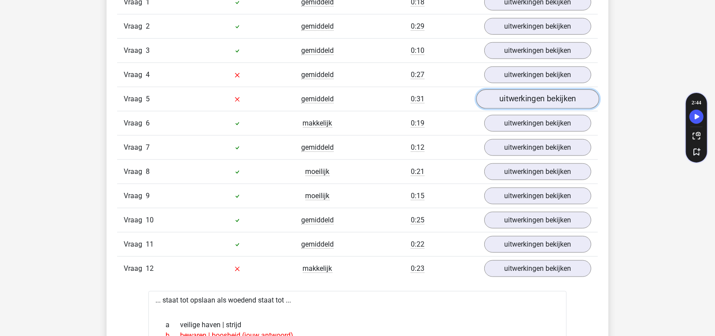
click at [521, 94] on link "uitwerkingen bekijken" at bounding box center [537, 98] width 123 height 19
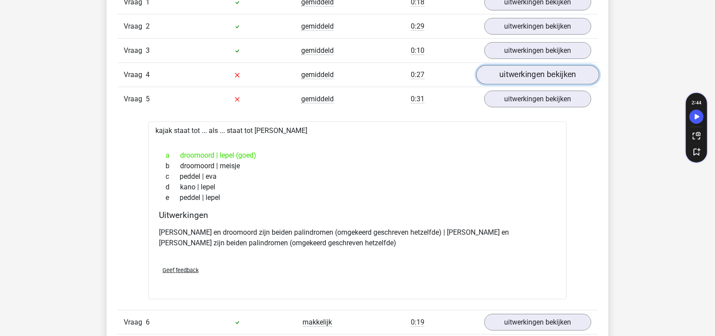
click at [523, 77] on link "uitwerkingen bekijken" at bounding box center [537, 74] width 123 height 19
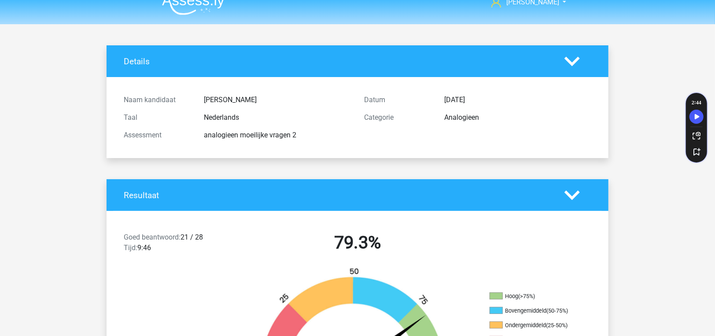
scroll to position [0, 0]
